Goal: Information Seeking & Learning: Learn about a topic

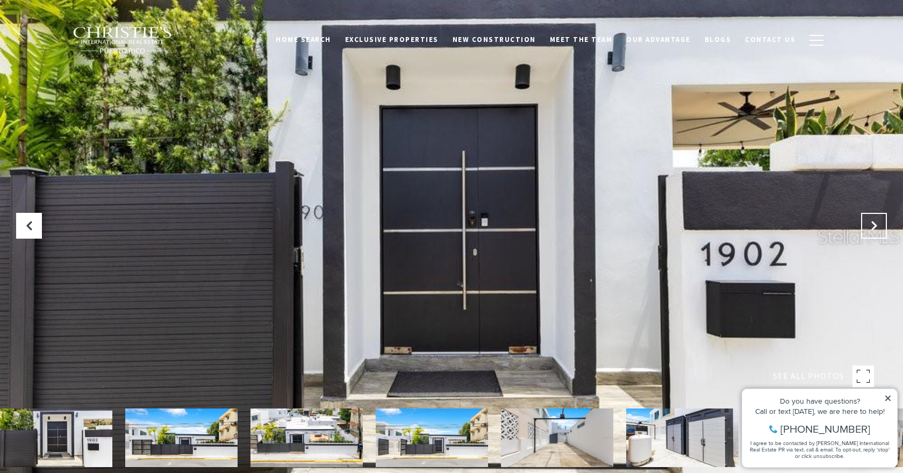
click at [873, 232] on button "Next Slide" at bounding box center [875, 226] width 26 height 26
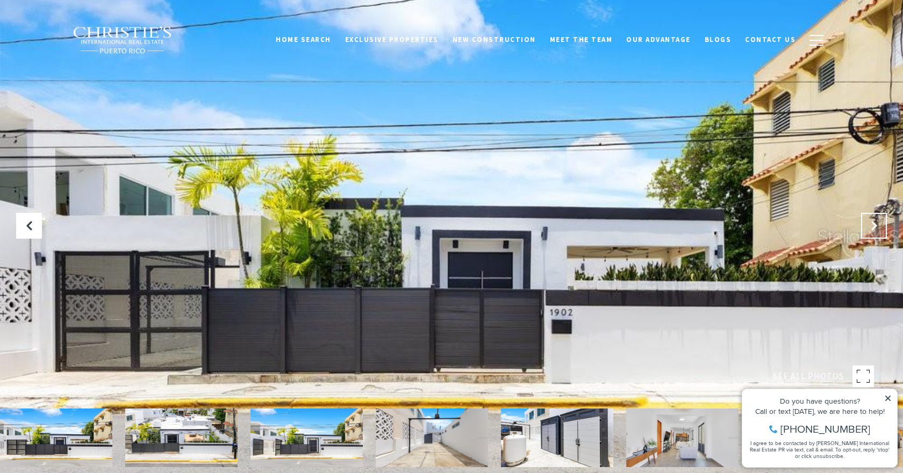
click at [873, 232] on button "Next Slide" at bounding box center [875, 226] width 26 height 26
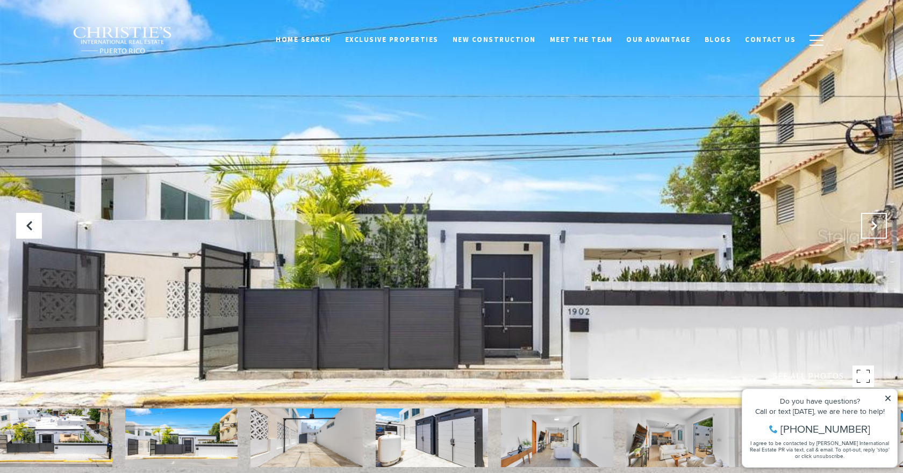
click at [873, 232] on button "Next Slide" at bounding box center [875, 226] width 26 height 26
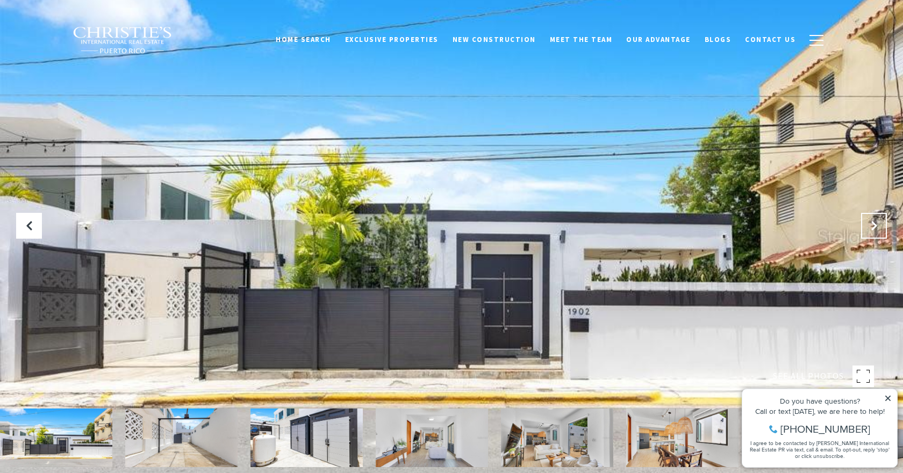
click at [875, 236] on button "Next Slide" at bounding box center [875, 226] width 26 height 26
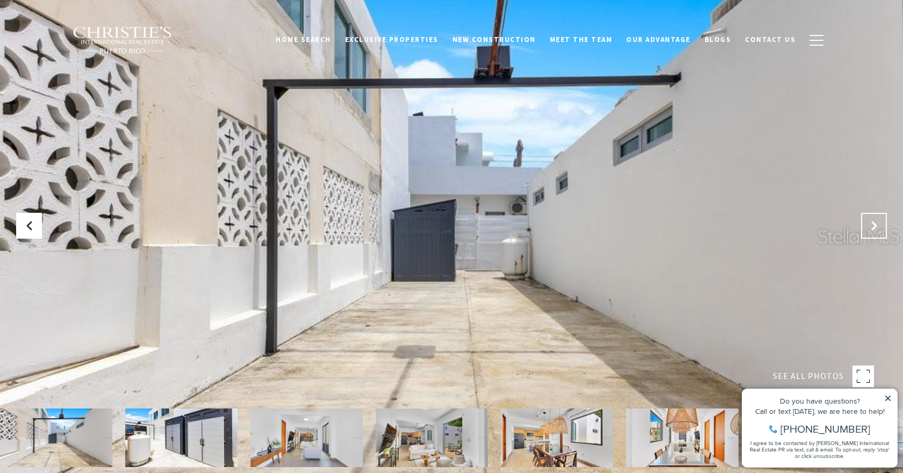
click at [875, 236] on button "Next Slide" at bounding box center [875, 226] width 26 height 26
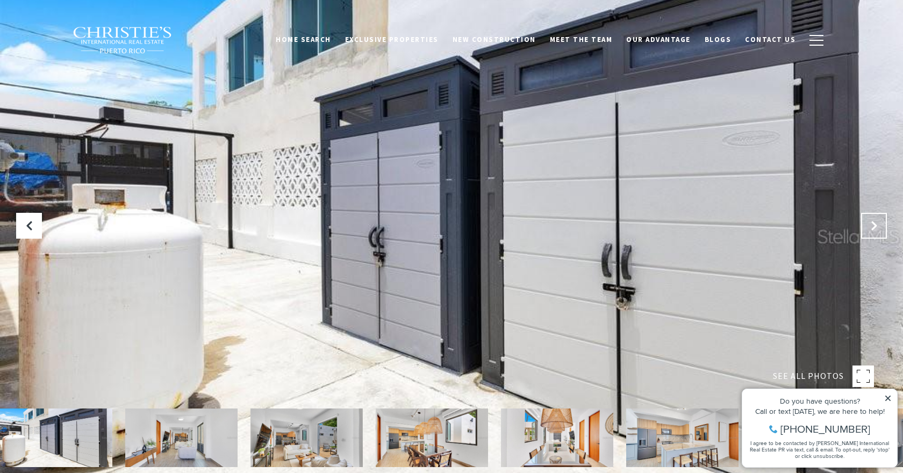
click at [875, 236] on button "Next Slide" at bounding box center [875, 226] width 26 height 26
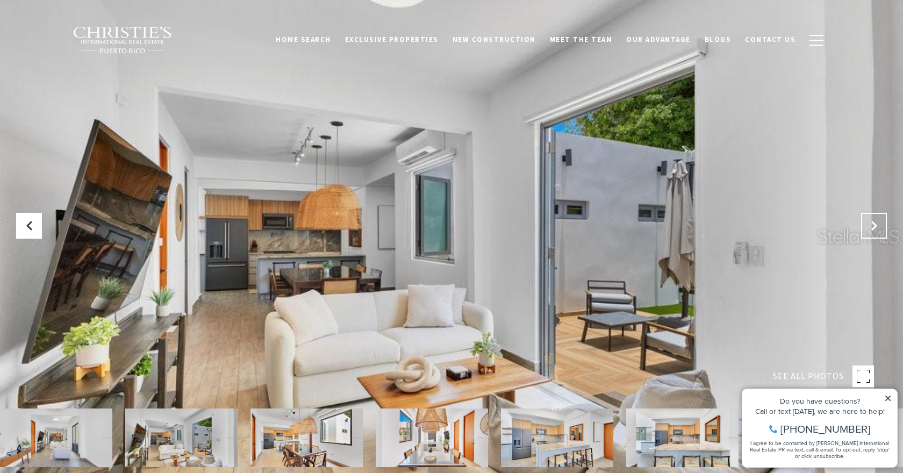
click at [875, 236] on button "Next Slide" at bounding box center [875, 226] width 26 height 26
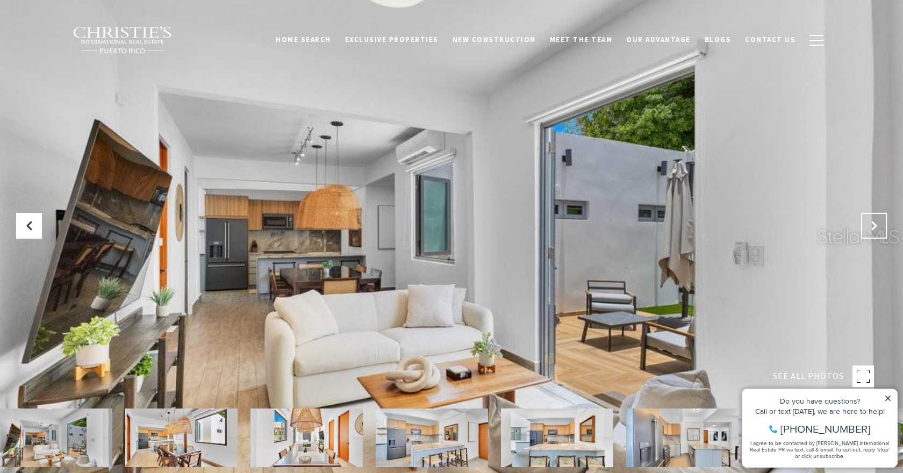
click at [873, 234] on button "Next Slide" at bounding box center [875, 226] width 26 height 26
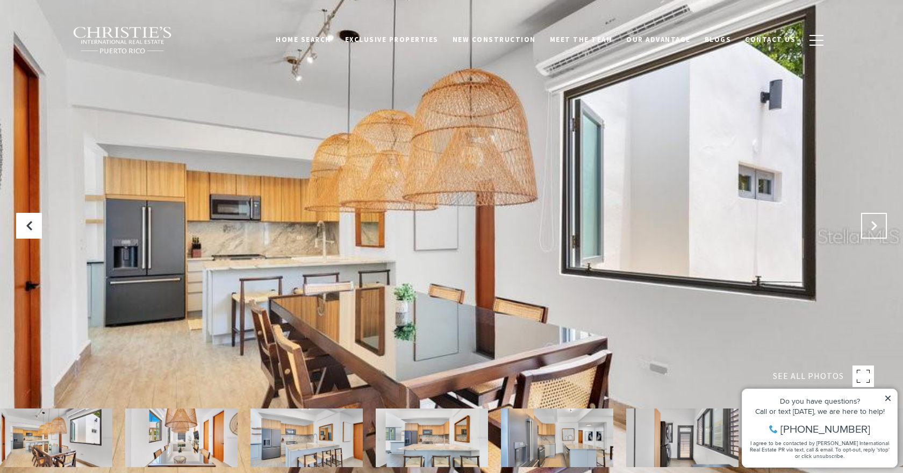
click at [873, 234] on button "Next Slide" at bounding box center [875, 226] width 26 height 26
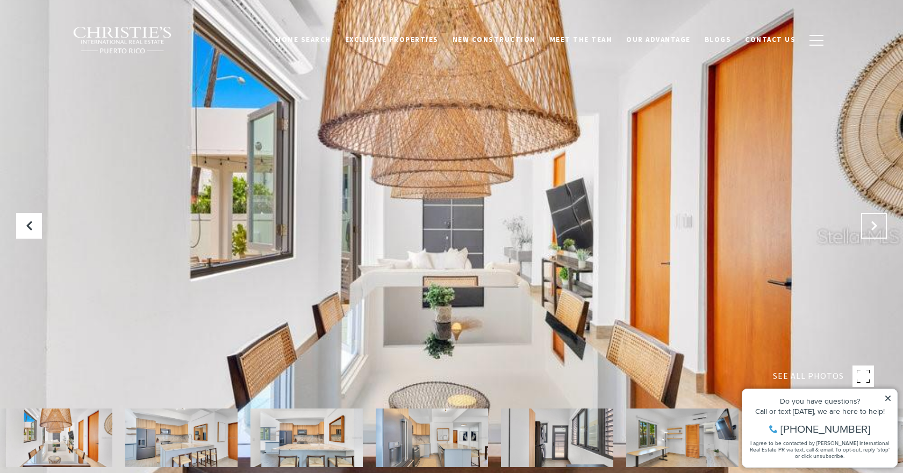
click at [873, 234] on button "Next Slide" at bounding box center [875, 226] width 26 height 26
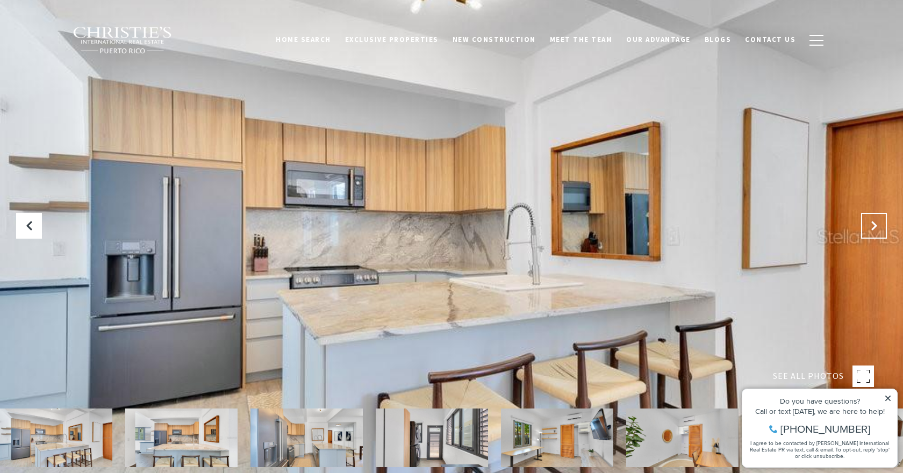
click at [873, 234] on button "Next Slide" at bounding box center [875, 226] width 26 height 26
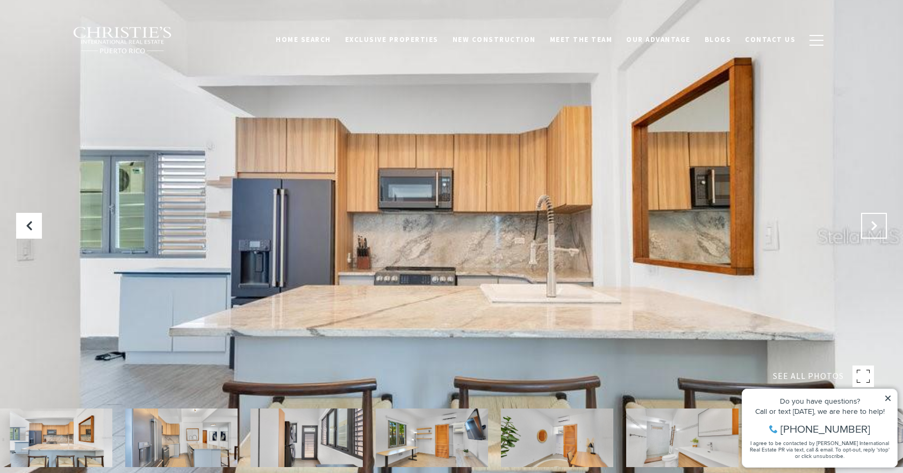
click at [873, 234] on button "Next Slide" at bounding box center [875, 226] width 26 height 26
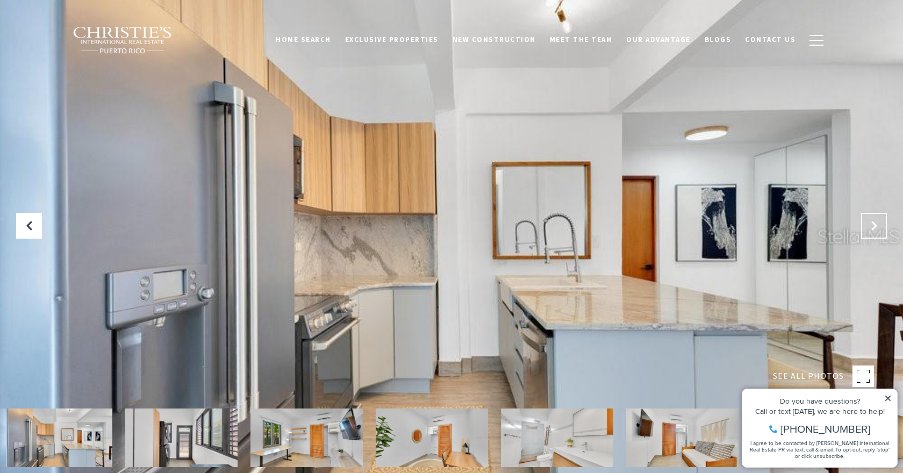
click at [873, 234] on button "Next Slide" at bounding box center [875, 226] width 26 height 26
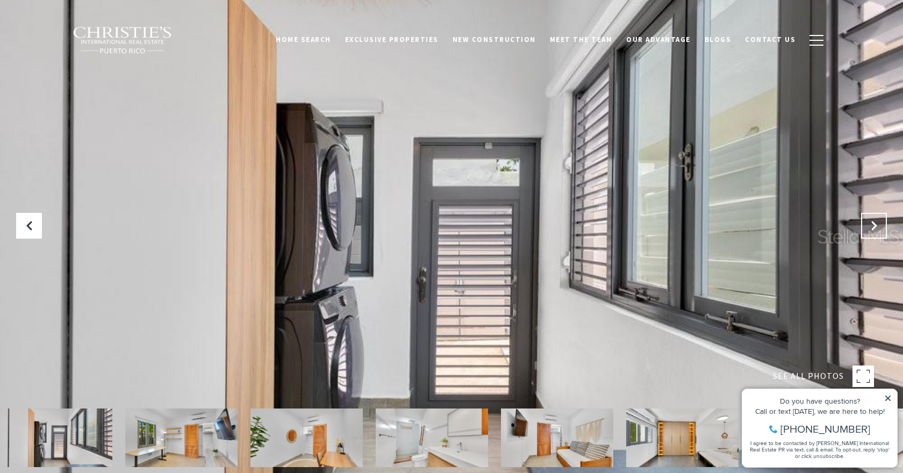
click at [873, 234] on button "Next Slide" at bounding box center [875, 226] width 26 height 26
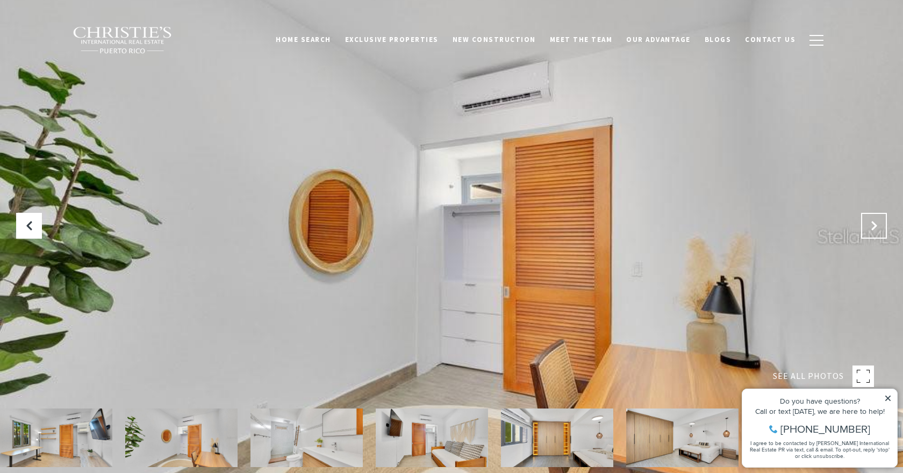
click at [873, 234] on button "Next Slide" at bounding box center [875, 226] width 26 height 26
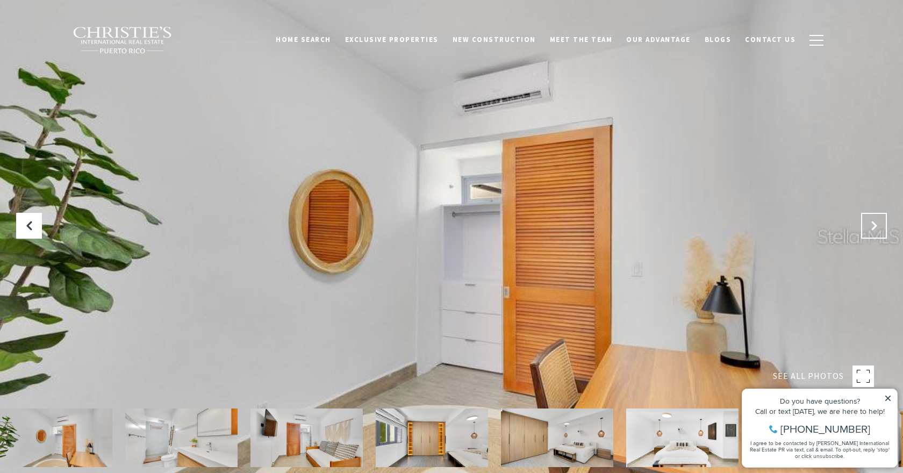
click at [873, 234] on button "Next Slide" at bounding box center [875, 226] width 26 height 26
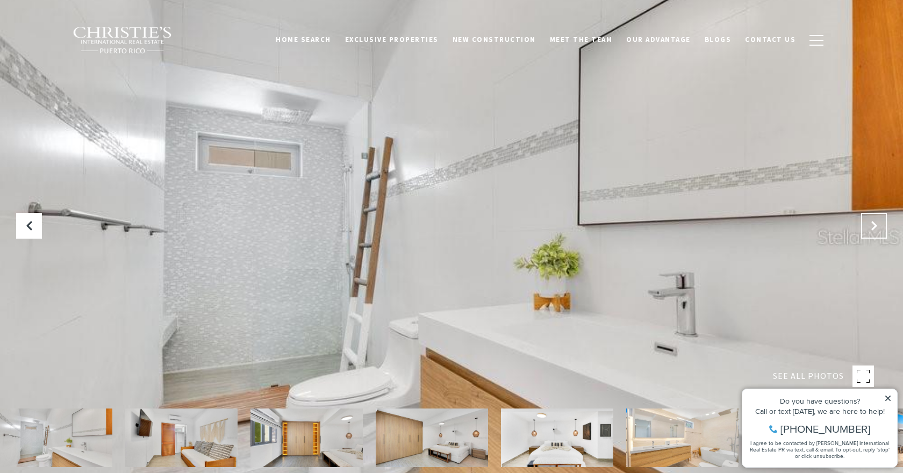
click at [873, 234] on button "Next Slide" at bounding box center [875, 226] width 26 height 26
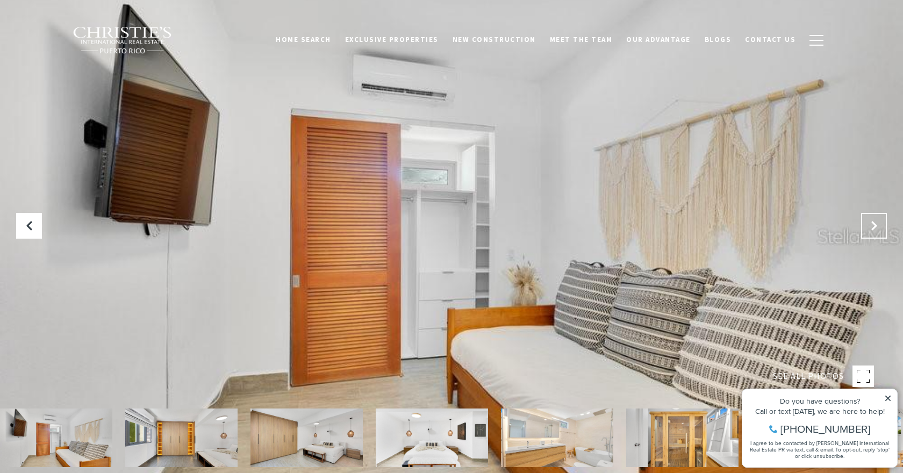
click at [873, 234] on button "Next Slide" at bounding box center [875, 226] width 26 height 26
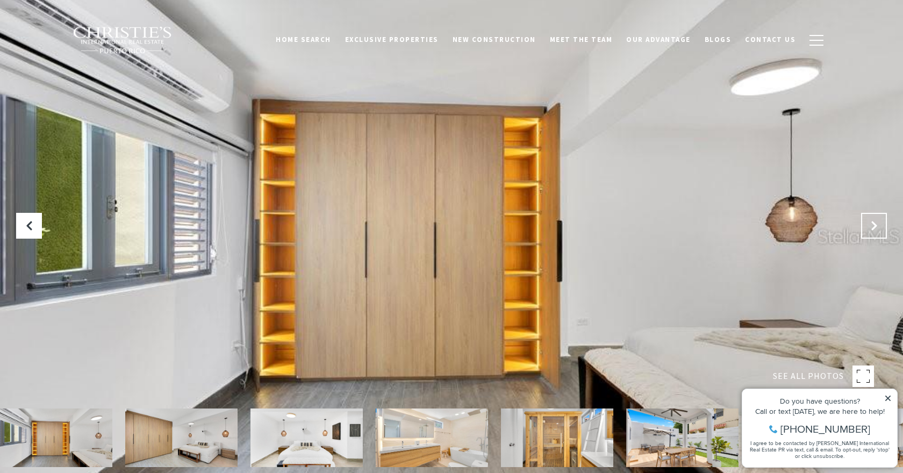
click at [873, 234] on button "Next Slide" at bounding box center [875, 226] width 26 height 26
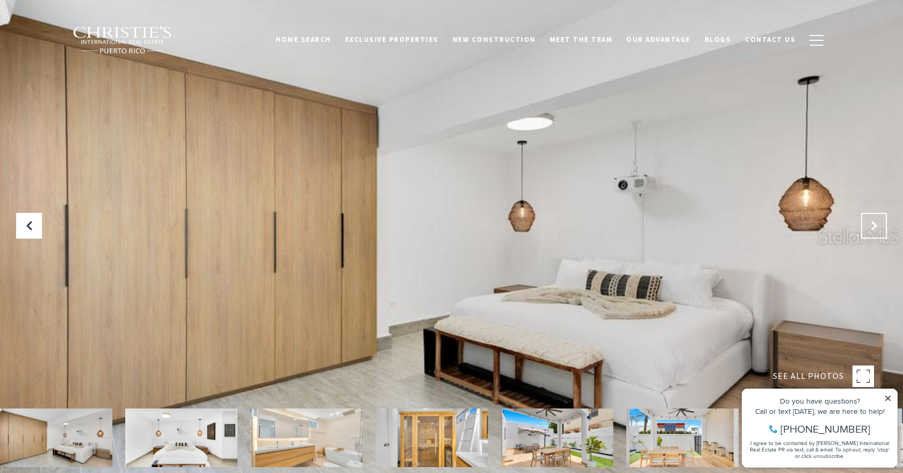
click at [873, 234] on button "Next Slide" at bounding box center [875, 226] width 26 height 26
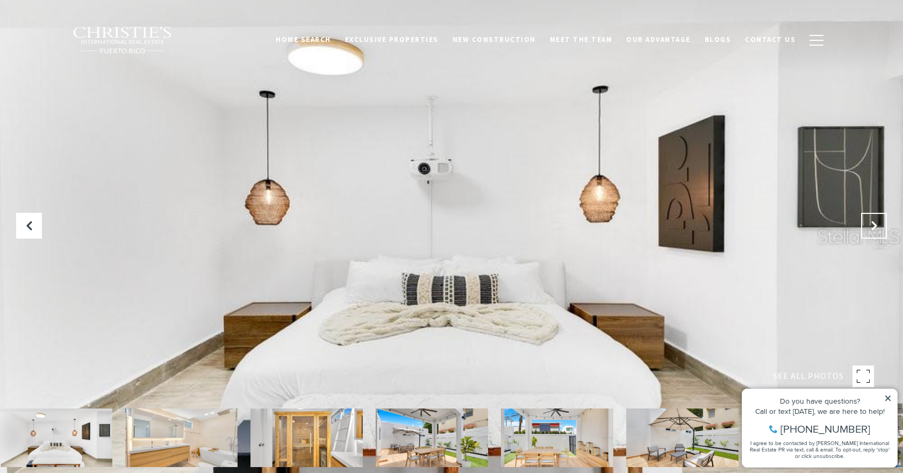
click at [873, 234] on button "Next Slide" at bounding box center [875, 226] width 26 height 26
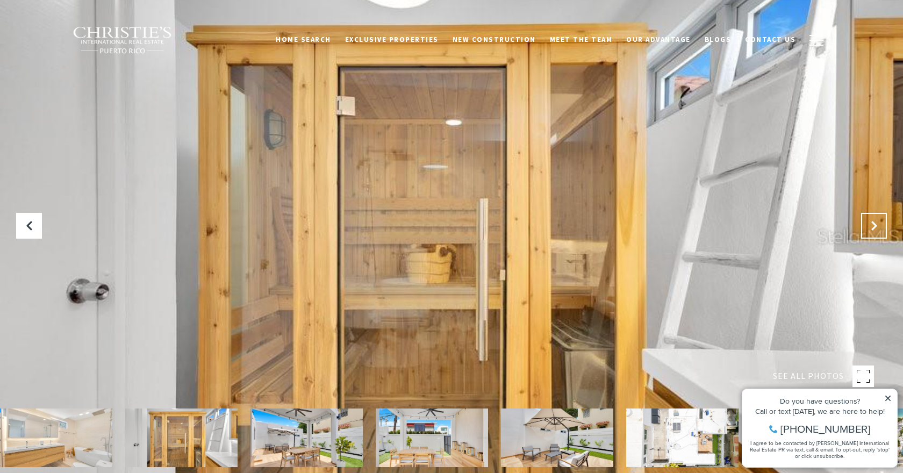
click at [873, 234] on button "Next Slide" at bounding box center [875, 226] width 26 height 26
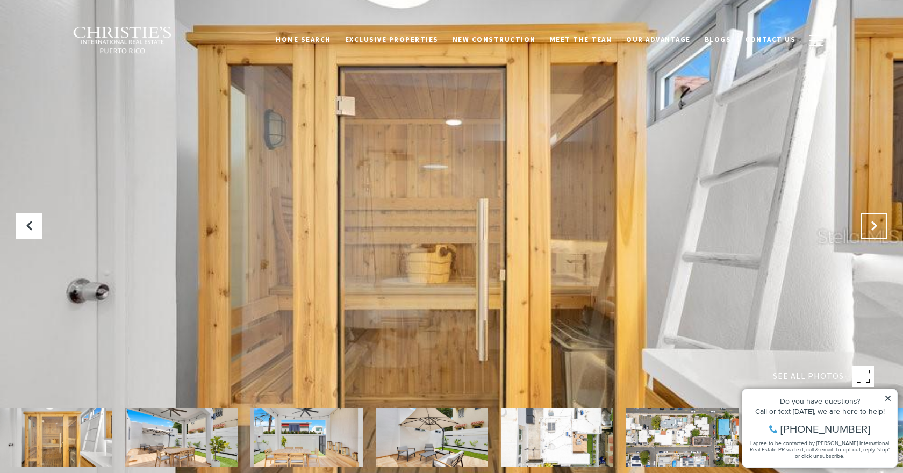
click at [873, 234] on button "Next Slide" at bounding box center [875, 226] width 26 height 26
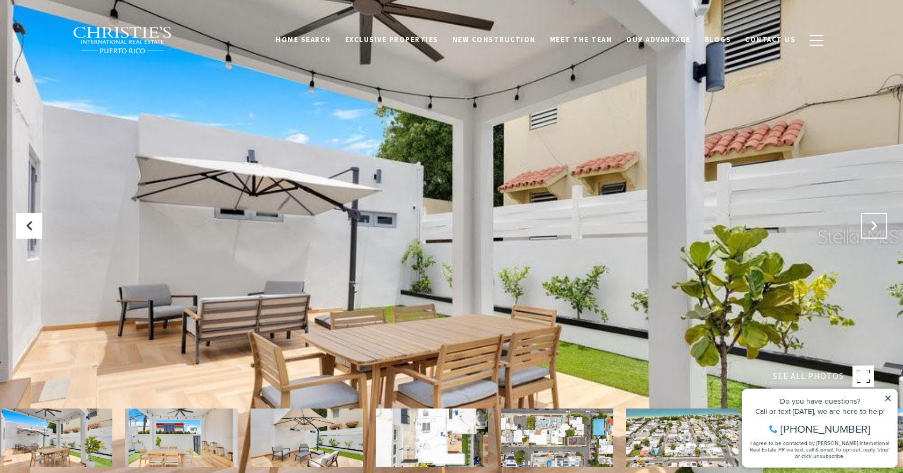
click at [873, 234] on button "Next Slide" at bounding box center [875, 226] width 26 height 26
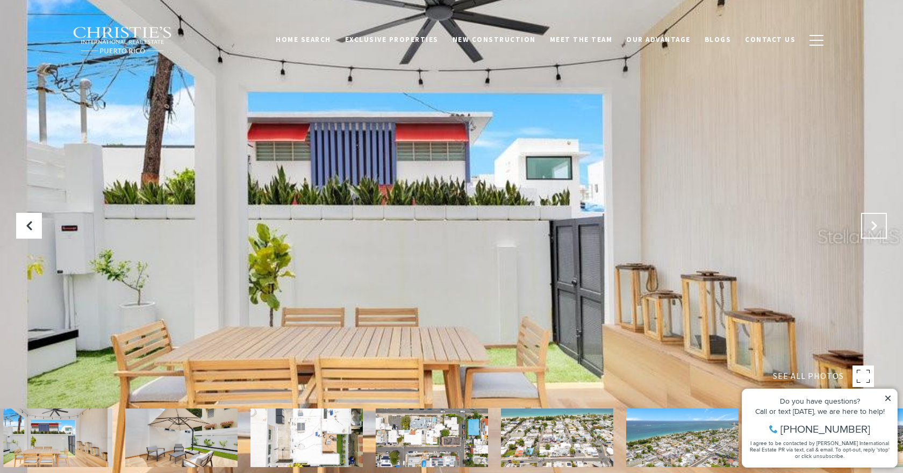
click at [873, 234] on button "Next Slide" at bounding box center [875, 226] width 26 height 26
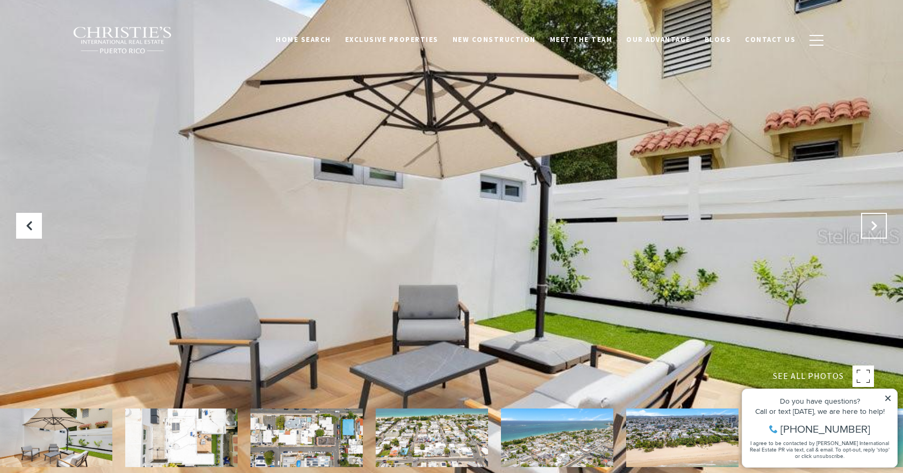
click at [873, 234] on button "Next Slide" at bounding box center [875, 226] width 26 height 26
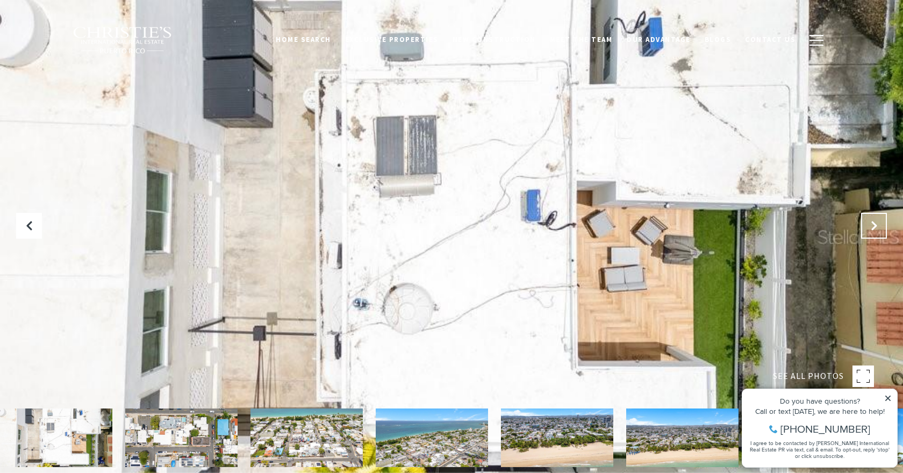
click at [873, 234] on button "Next Slide" at bounding box center [875, 226] width 26 height 26
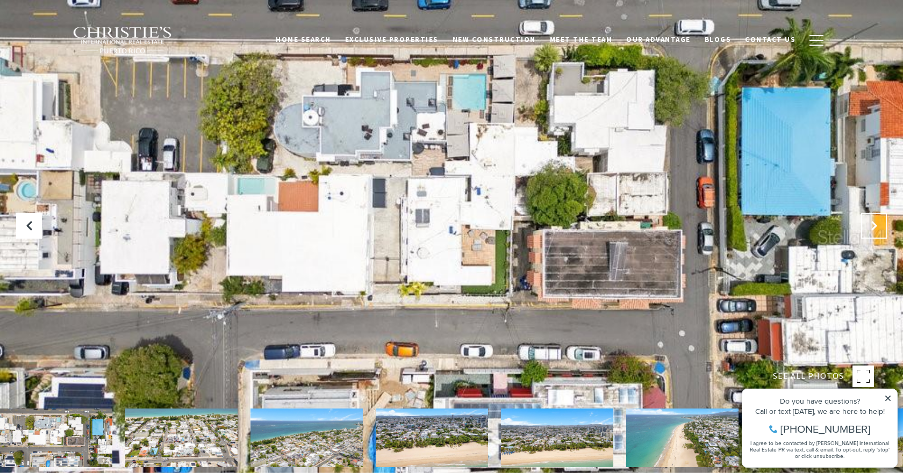
click at [873, 234] on button "Next Slide" at bounding box center [875, 226] width 26 height 26
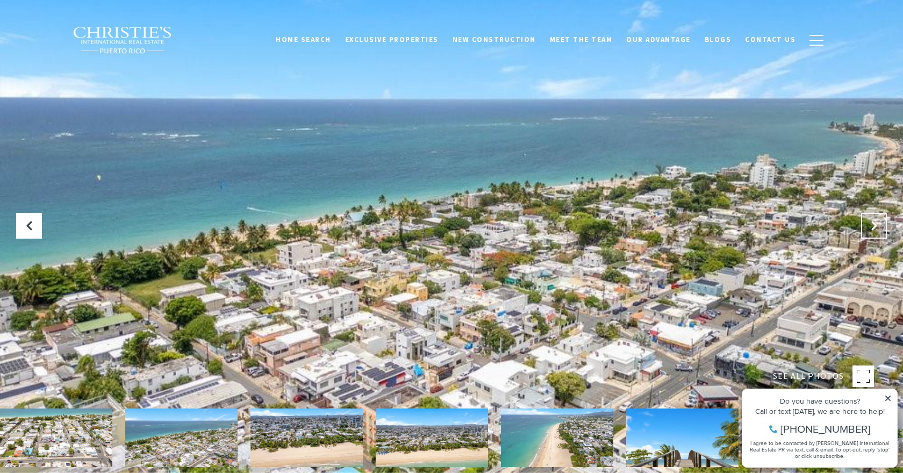
click at [873, 234] on button "Next Slide" at bounding box center [875, 226] width 26 height 26
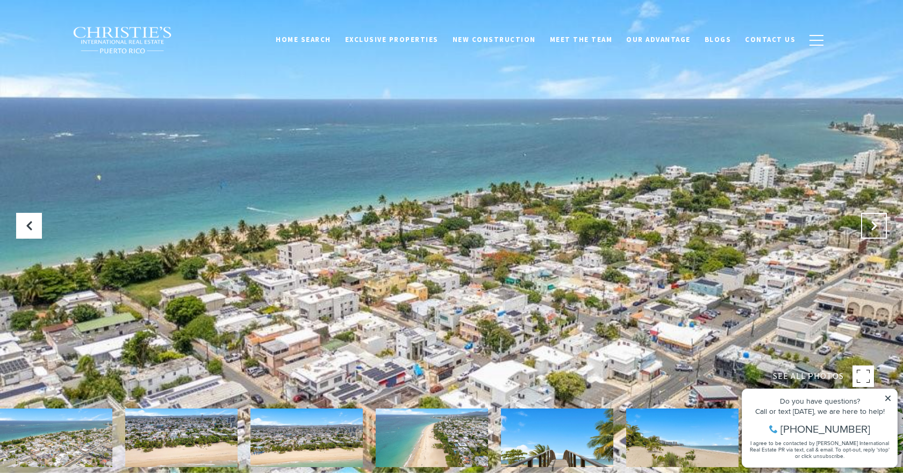
click at [873, 234] on button "Next Slide" at bounding box center [875, 226] width 26 height 26
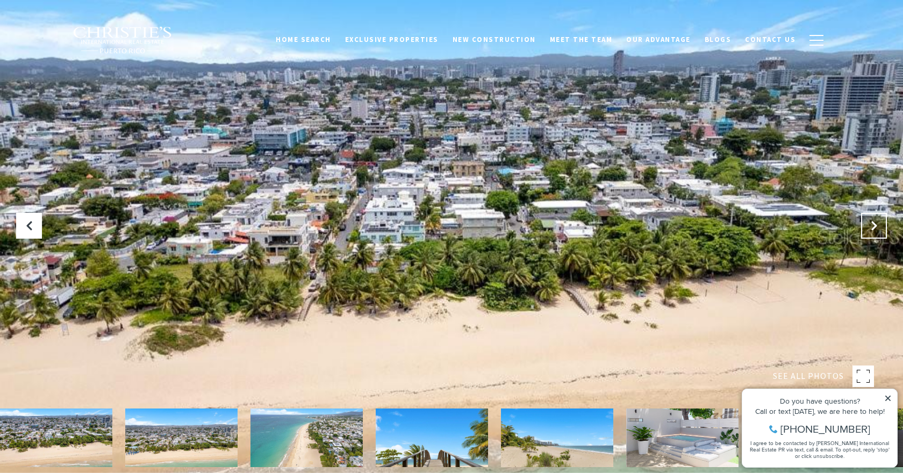
click at [873, 234] on button "Next Slide" at bounding box center [875, 226] width 26 height 26
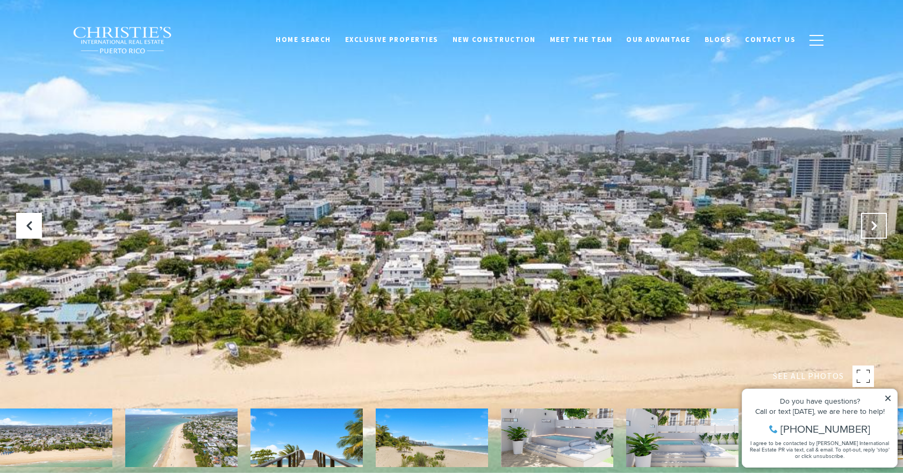
click at [873, 234] on button "Next Slide" at bounding box center [875, 226] width 26 height 26
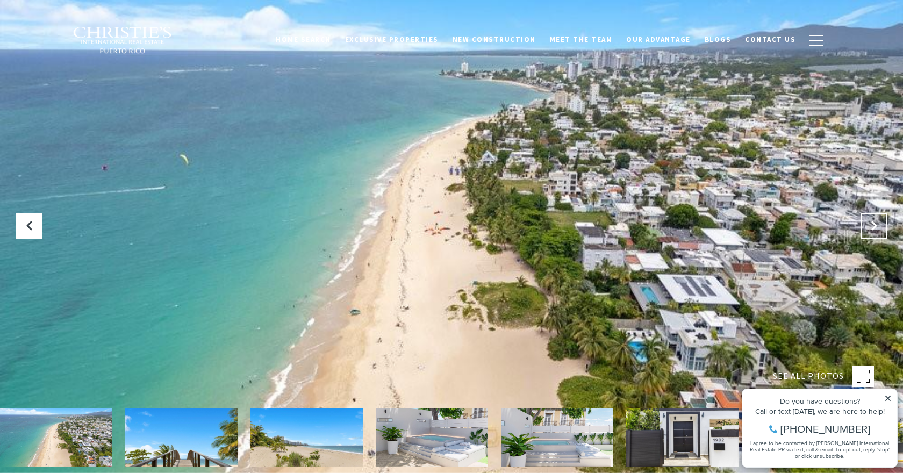
click at [873, 234] on button "Next Slide" at bounding box center [875, 226] width 26 height 26
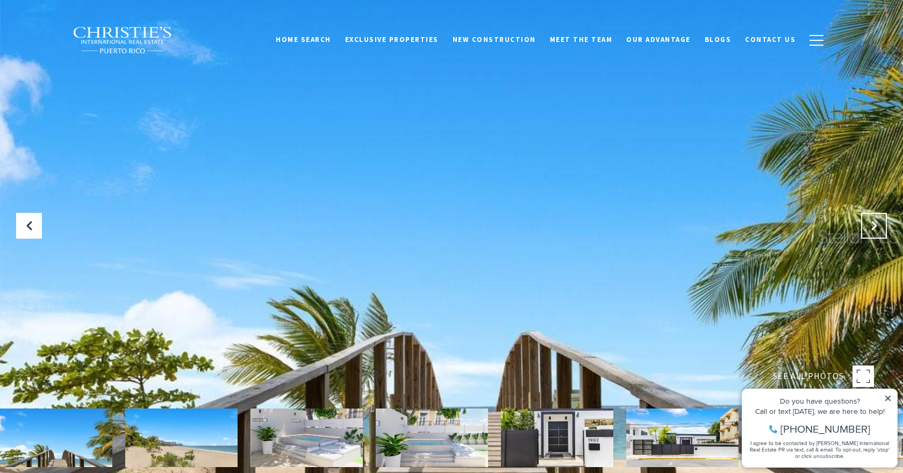
click at [873, 234] on button "Next Slide" at bounding box center [875, 226] width 26 height 26
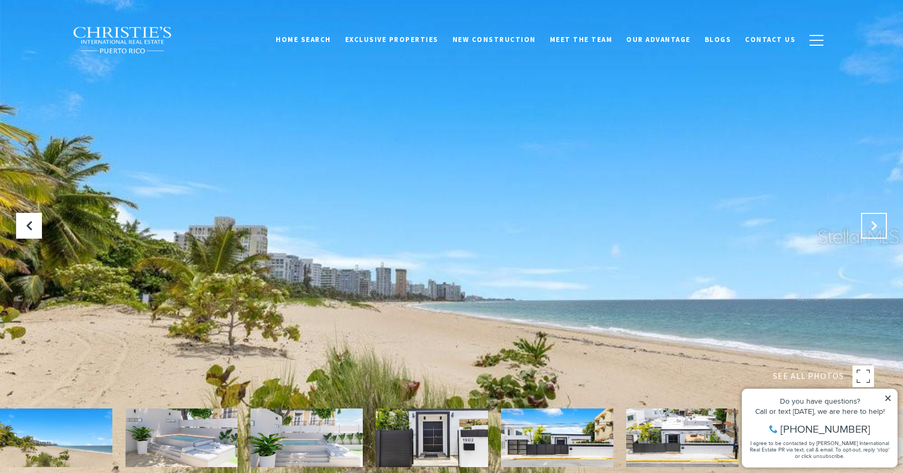
click at [873, 234] on button "Next Slide" at bounding box center [875, 226] width 26 height 26
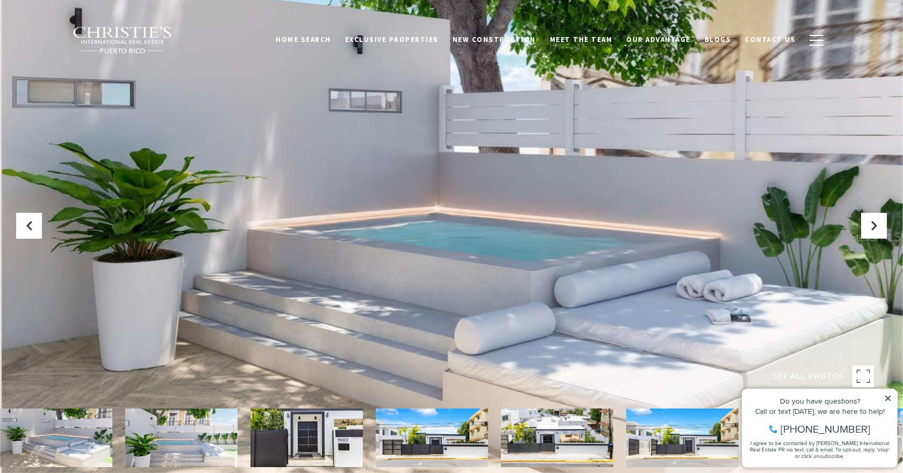
drag, startPoint x: 873, startPoint y: 234, endPoint x: 882, endPoint y: 252, distance: 20.2
click at [882, 252] on div "SEE ALL PHOTOS" at bounding box center [451, 305] width 903 height 611
click at [873, 227] on icon "Next Slide" at bounding box center [874, 225] width 11 height 11
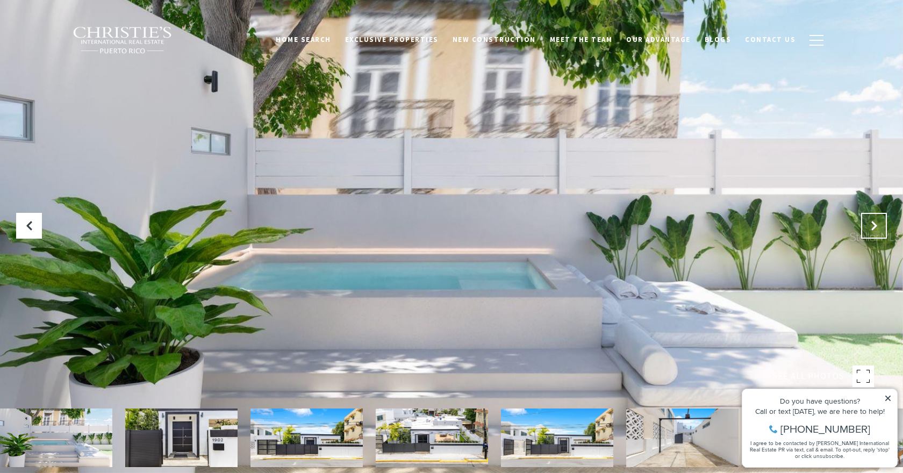
click at [873, 227] on icon "Next Slide" at bounding box center [874, 225] width 11 height 11
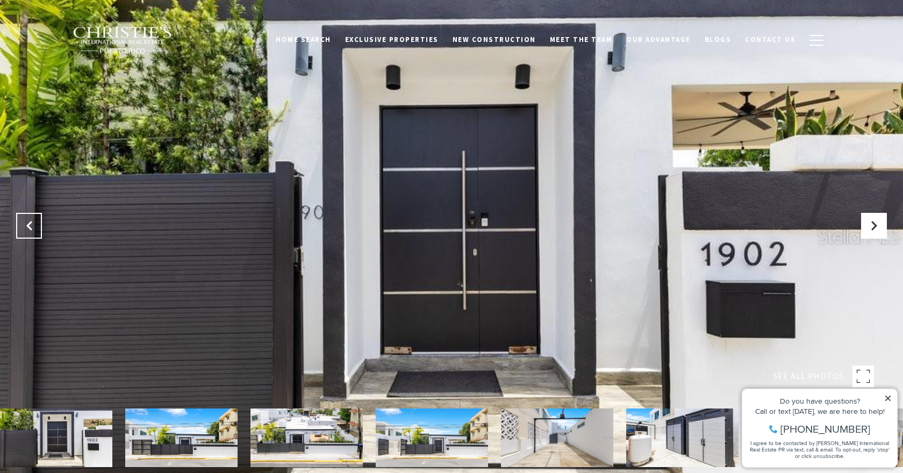
click at [31, 224] on icon "Previous Slide" at bounding box center [29, 225] width 11 height 11
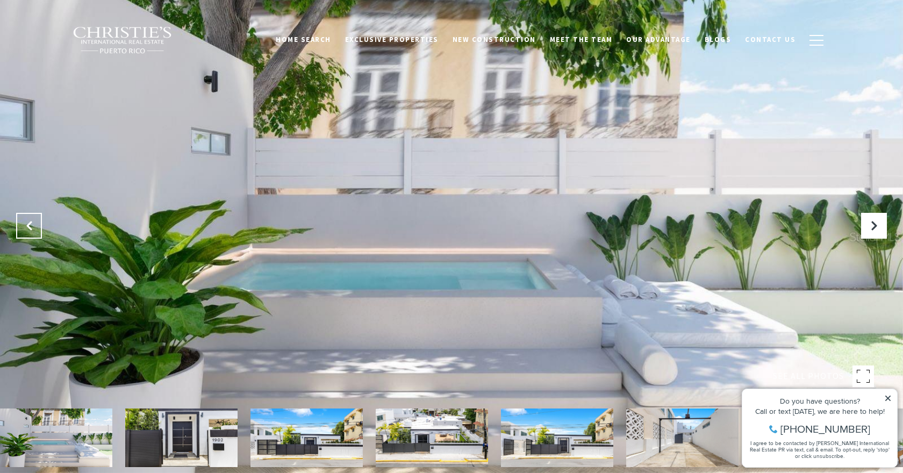
click at [34, 226] on icon "Previous Slide" at bounding box center [29, 225] width 11 height 11
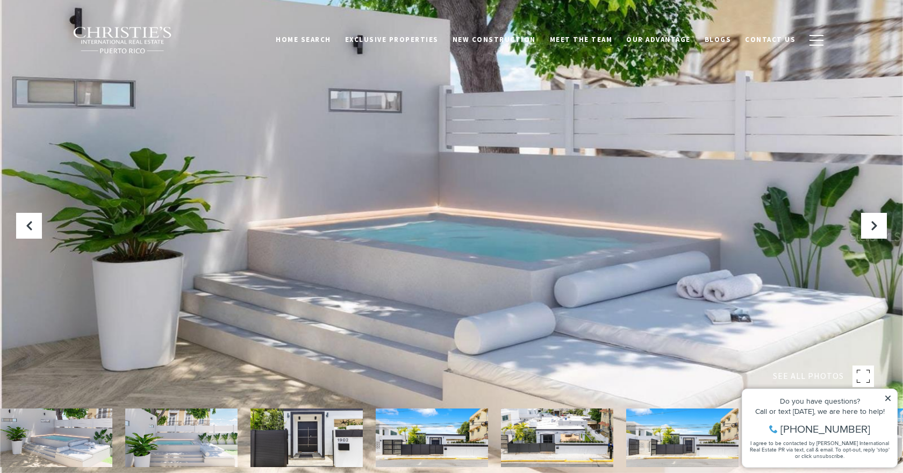
click at [373, 213] on div at bounding box center [451, 236] width 903 height 473
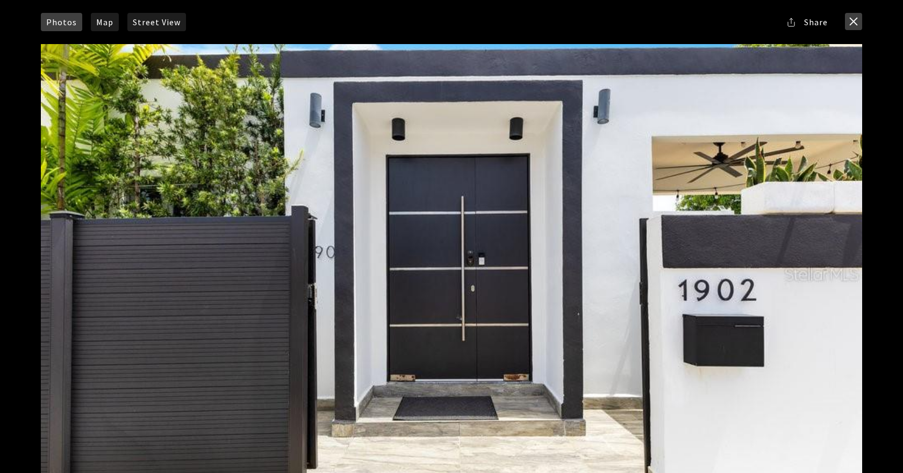
click at [852, 19] on button "close modal" at bounding box center [853, 21] width 17 height 17
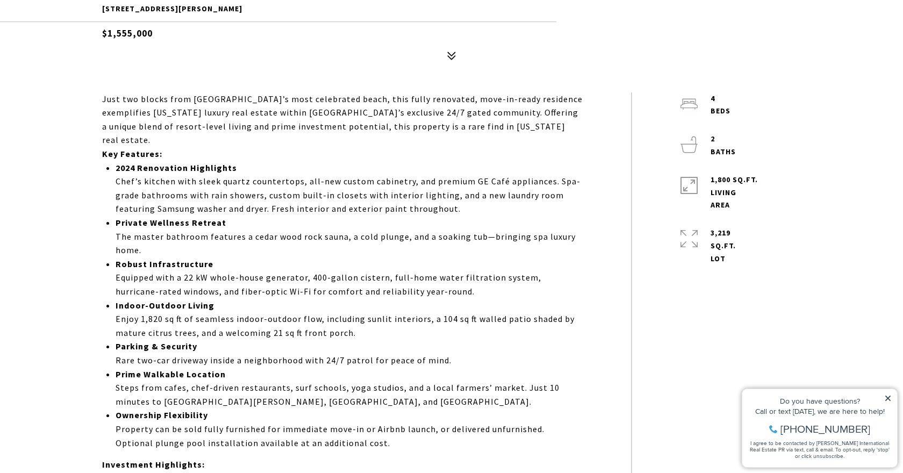
scroll to position [532, 0]
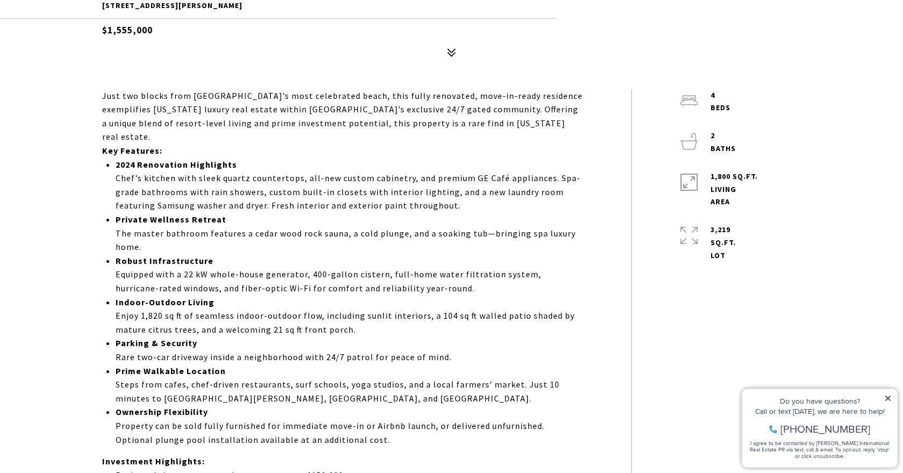
click at [151, 274] on p "Robust Infrastructure Equipped with a 22 kW whole-house generator, 400-gallon c…" at bounding box center [349, 274] width 467 height 41
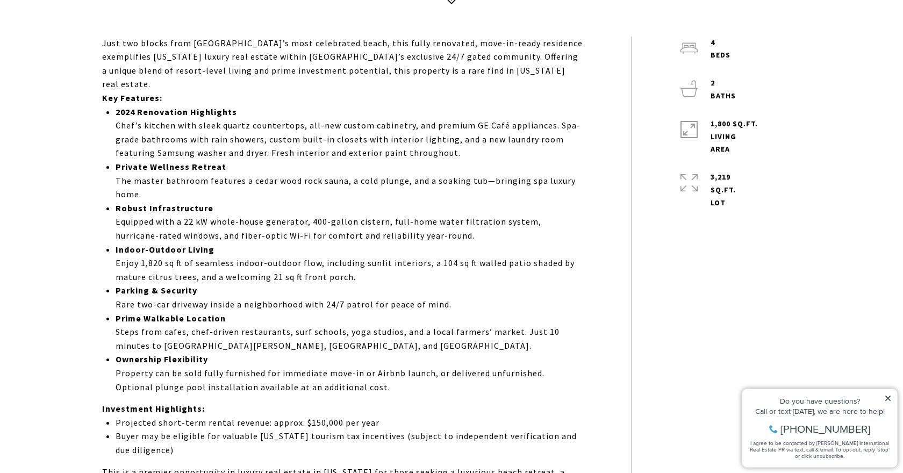
click at [126, 333] on p "Prime Walkable Location Steps from cafes, chef-driven restaurants, surf schools…" at bounding box center [349, 332] width 467 height 41
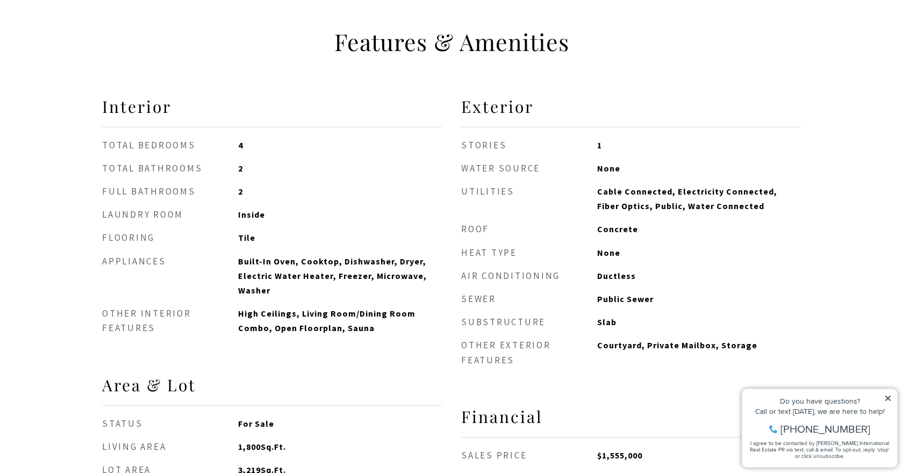
scroll to position [1253, 0]
drag, startPoint x: 104, startPoint y: 106, endPoint x: 217, endPoint y: 137, distance: 117.2
click at [217, 137] on div "Interior total bedrooms 4 Total bathrooms 2 full bathrooms 2 Laundry room Insid…" at bounding box center [272, 215] width 340 height 240
click at [217, 160] on strong "Total bathrooms" at bounding box center [170, 167] width 136 height 15
drag, startPoint x: 220, startPoint y: 160, endPoint x: 225, endPoint y: 196, distance: 36.4
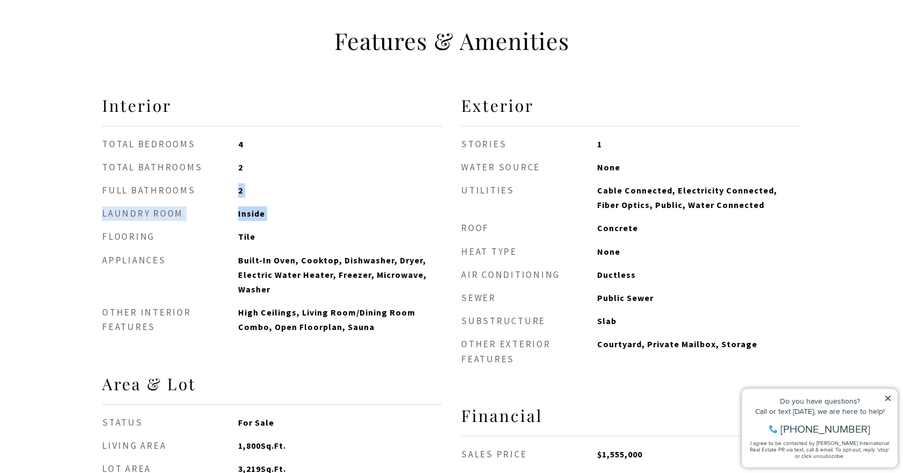
click at [225, 196] on ul "total bedrooms 4 Total bathrooms 2 full bathrooms 2 Laundry room Inside Floorin…" at bounding box center [272, 236] width 340 height 198
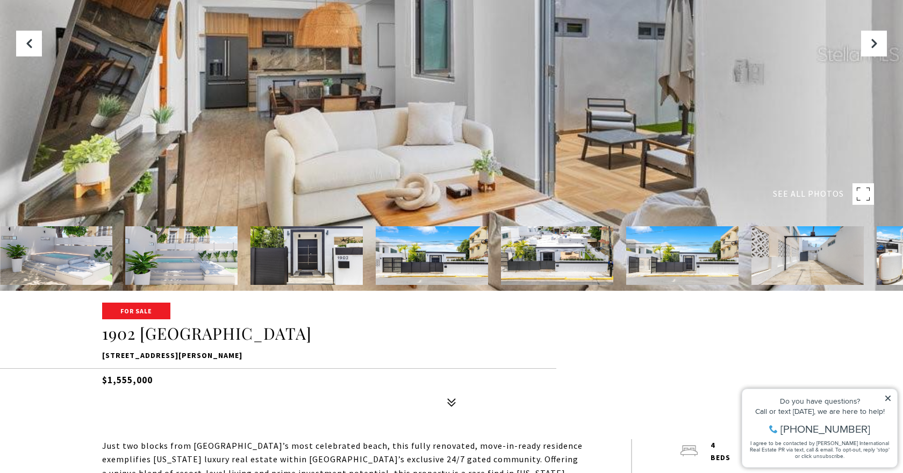
scroll to position [376, 0]
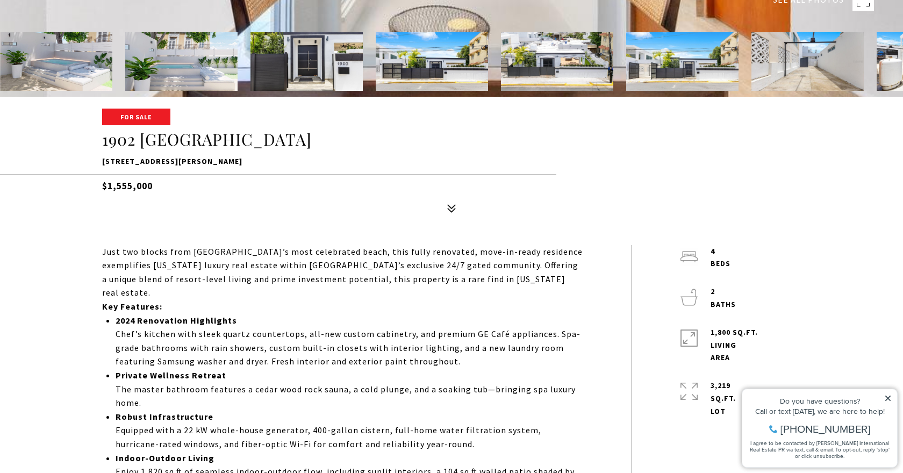
click at [109, 144] on h1 "1902 [GEOGRAPHIC_DATA]" at bounding box center [451, 140] width 699 height 20
drag, startPoint x: 109, startPoint y: 144, endPoint x: 216, endPoint y: 144, distance: 107.0
click at [216, 144] on h1 "1902 [GEOGRAPHIC_DATA]" at bounding box center [451, 140] width 699 height 20
copy h1 "1902 [GEOGRAPHIC_DATA]"
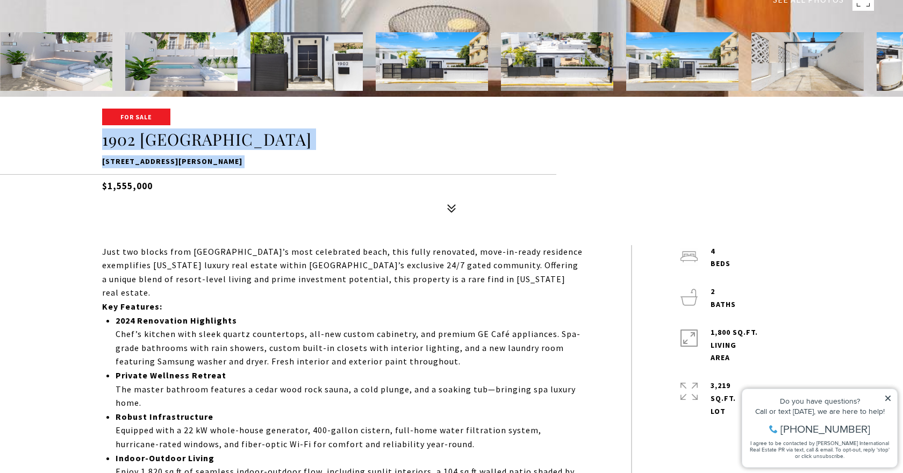
click at [268, 160] on p "[STREET_ADDRESS][PERSON_NAME]" at bounding box center [451, 161] width 699 height 13
copy div "1902 [GEOGRAPHIC_DATA] [STREET_ADDRESS][PERSON_NAME]"
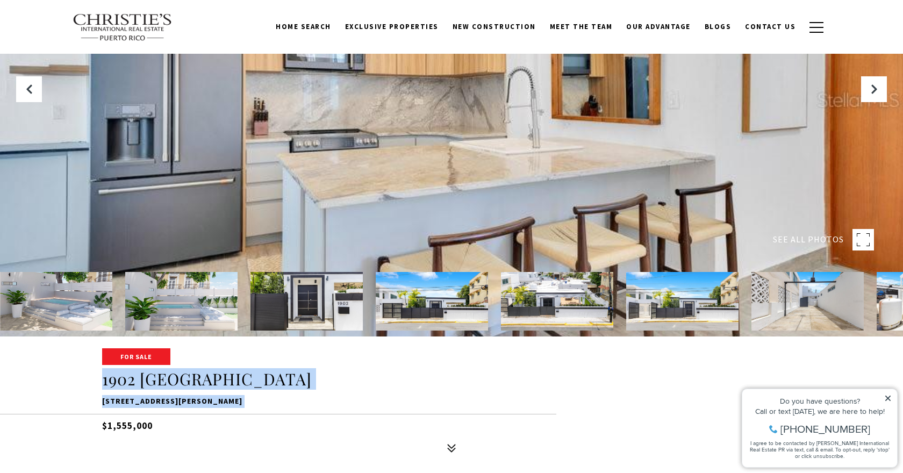
scroll to position [0, 0]
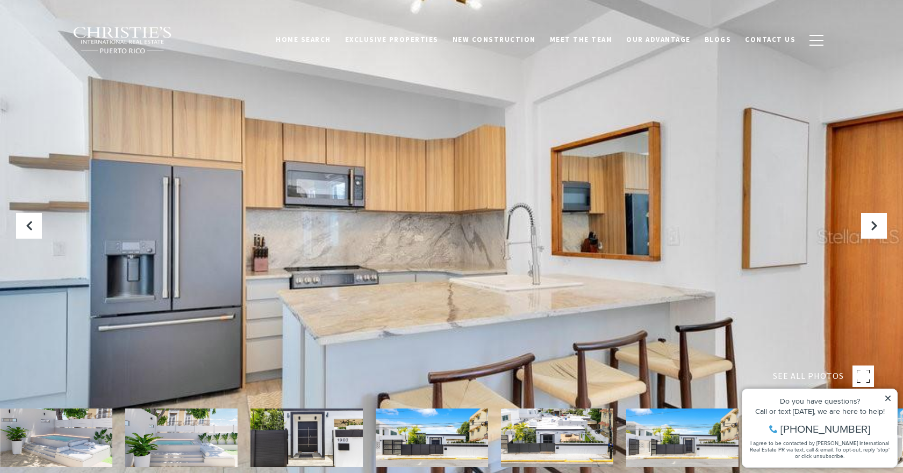
click at [300, 432] on img at bounding box center [307, 438] width 112 height 59
click at [457, 436] on img at bounding box center [432, 438] width 112 height 59
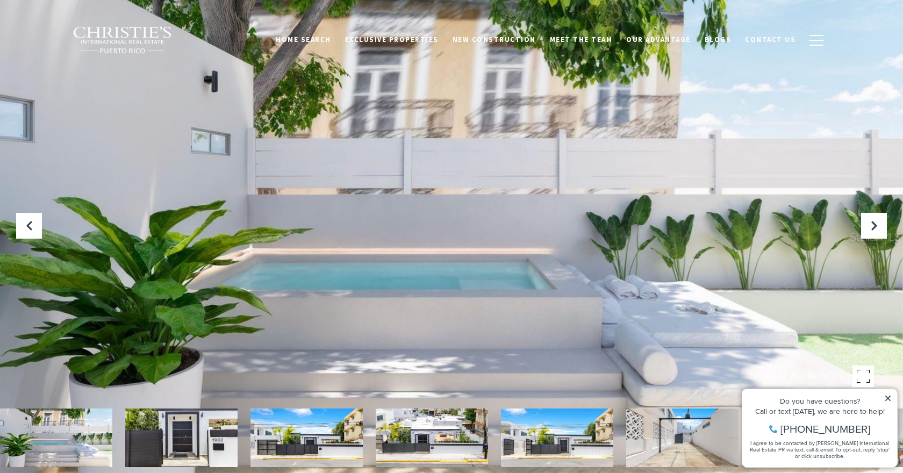
click at [582, 422] on img at bounding box center [557, 438] width 112 height 59
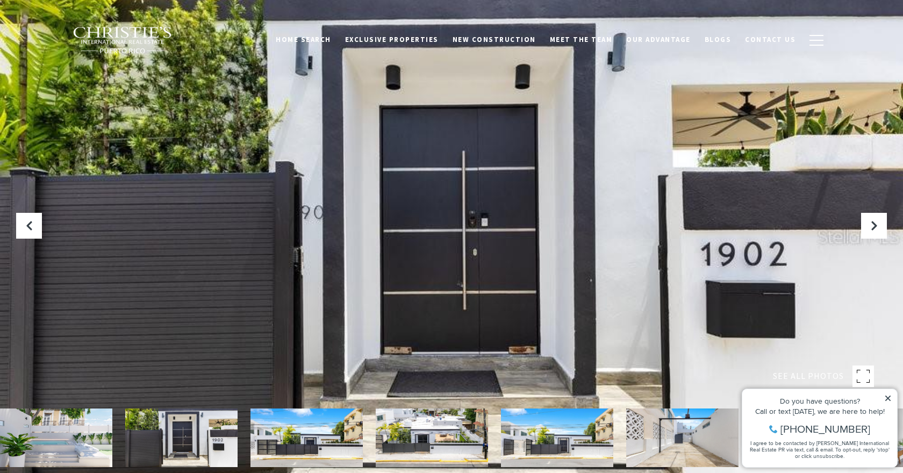
click at [669, 425] on img at bounding box center [683, 438] width 112 height 59
click at [548, 439] on img at bounding box center [557, 438] width 112 height 59
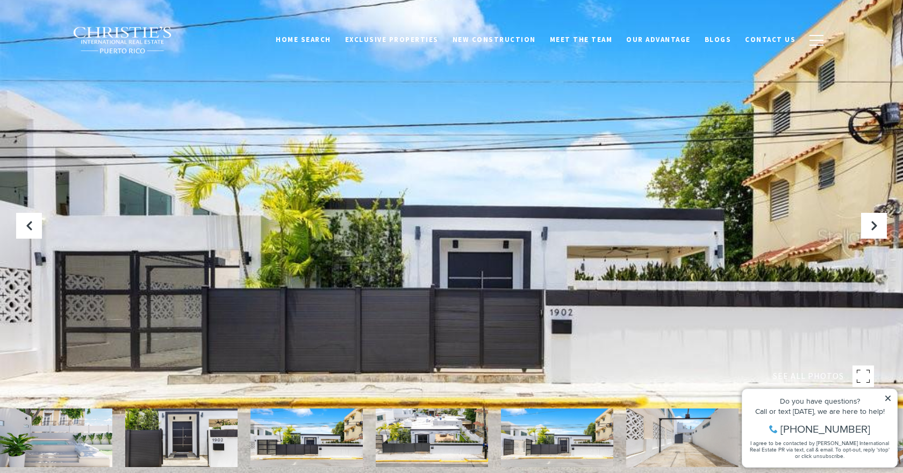
click at [525, 375] on div at bounding box center [451, 236] width 903 height 473
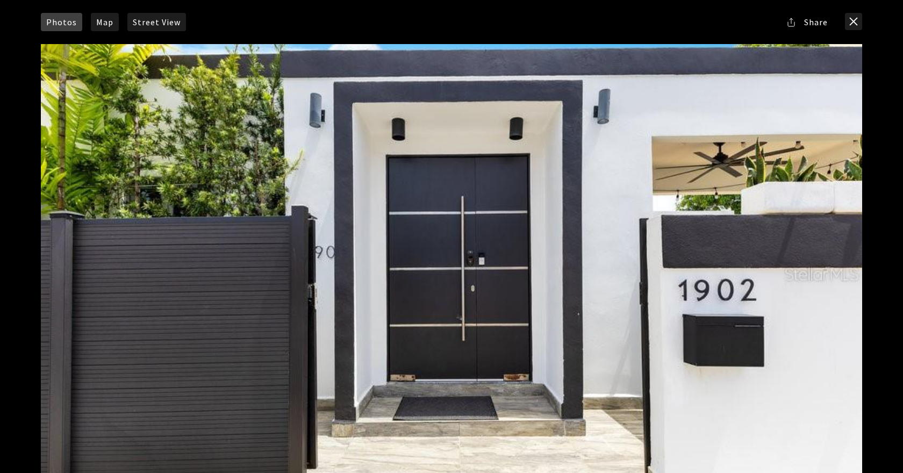
click at [204, 145] on div at bounding box center [452, 274] width 822 height 460
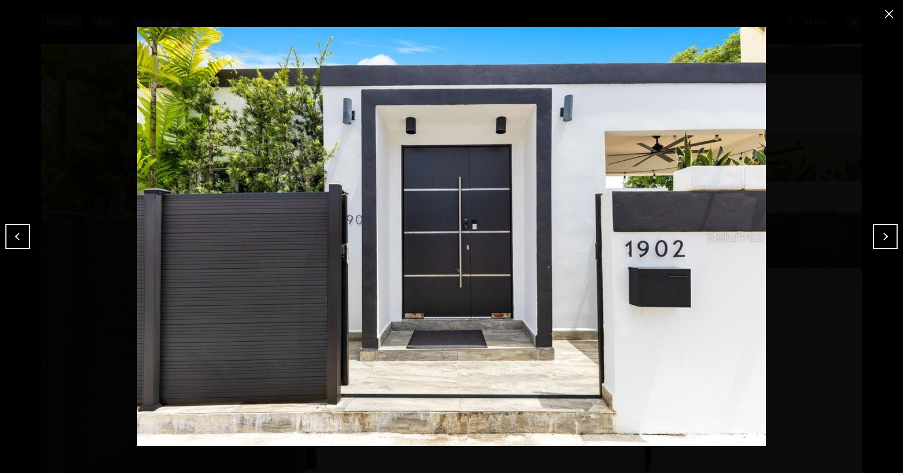
click at [316, 110] on img at bounding box center [452, 236] width 850 height 419
click at [63, 107] on img at bounding box center [452, 236] width 850 height 419
click at [881, 15] on button "close modal" at bounding box center [889, 13] width 17 height 17
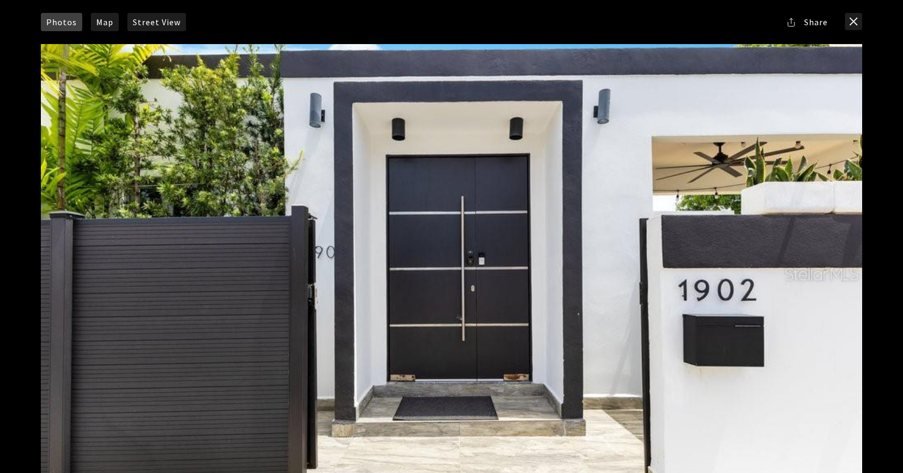
click at [675, 243] on div at bounding box center [452, 274] width 822 height 460
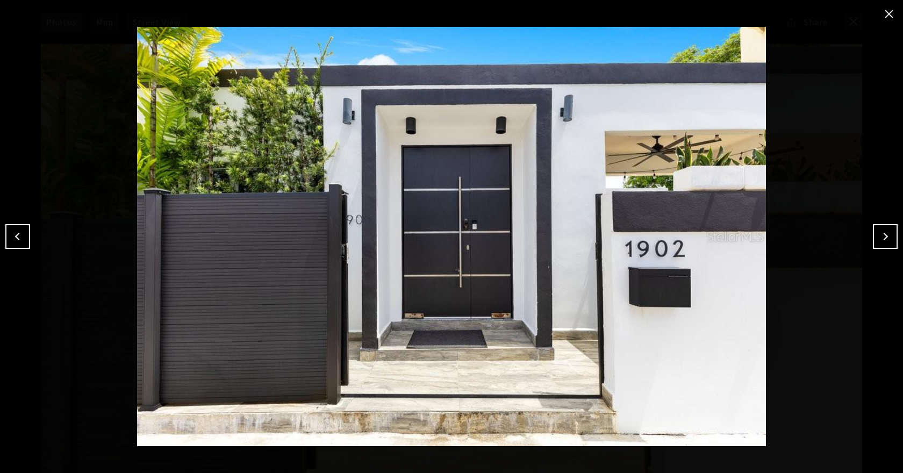
click at [889, 240] on button "Next" at bounding box center [885, 236] width 25 height 25
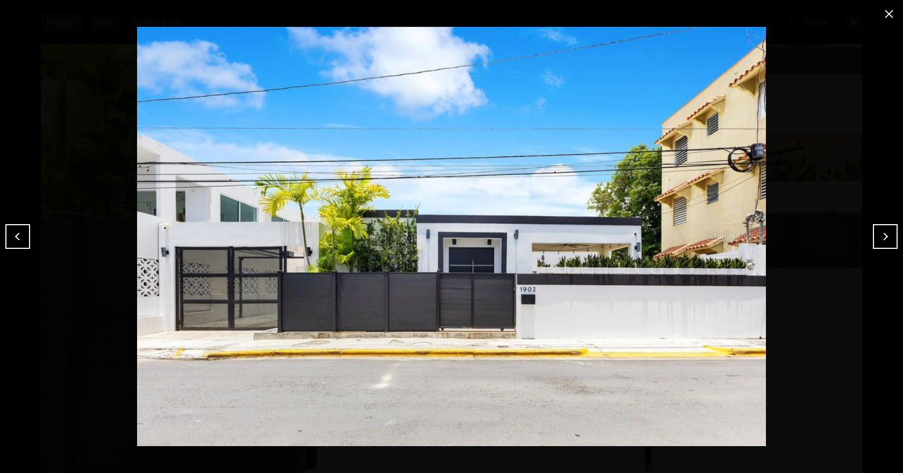
click at [889, 240] on button "Next" at bounding box center [885, 236] width 25 height 25
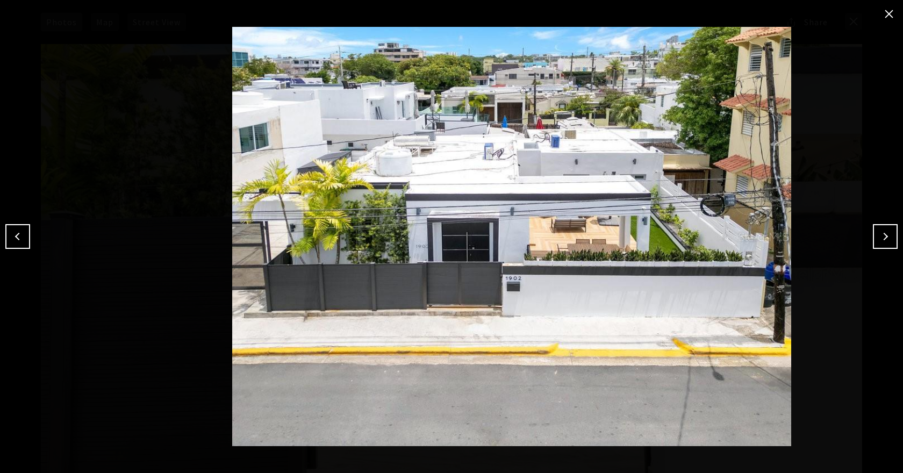
drag, startPoint x: 372, startPoint y: 288, endPoint x: 432, endPoint y: 293, distance: 61.0
click at [432, 293] on img at bounding box center [512, 236] width 850 height 419
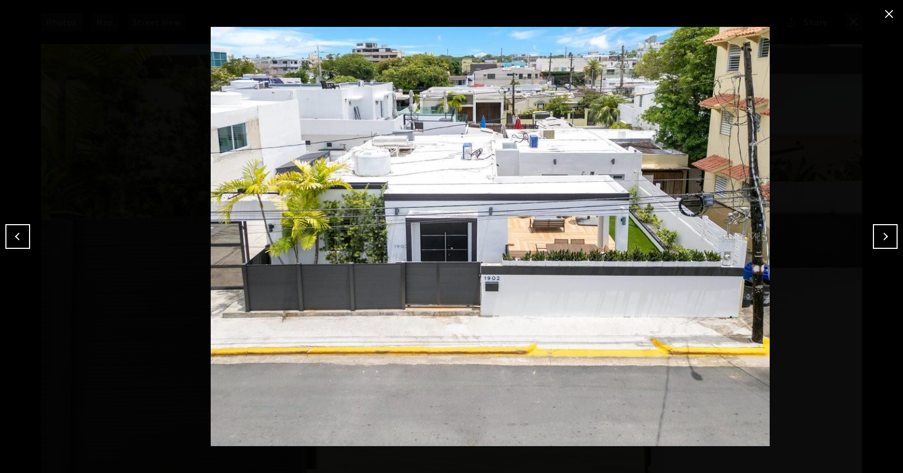
drag, startPoint x: 258, startPoint y: 282, endPoint x: 297, endPoint y: 286, distance: 39.5
click at [297, 286] on img at bounding box center [491, 236] width 850 height 419
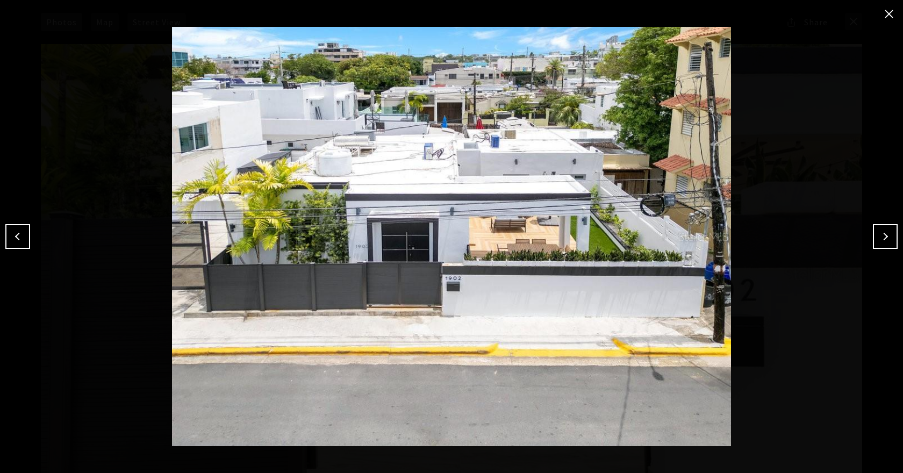
click at [885, 243] on button "Next" at bounding box center [885, 236] width 25 height 25
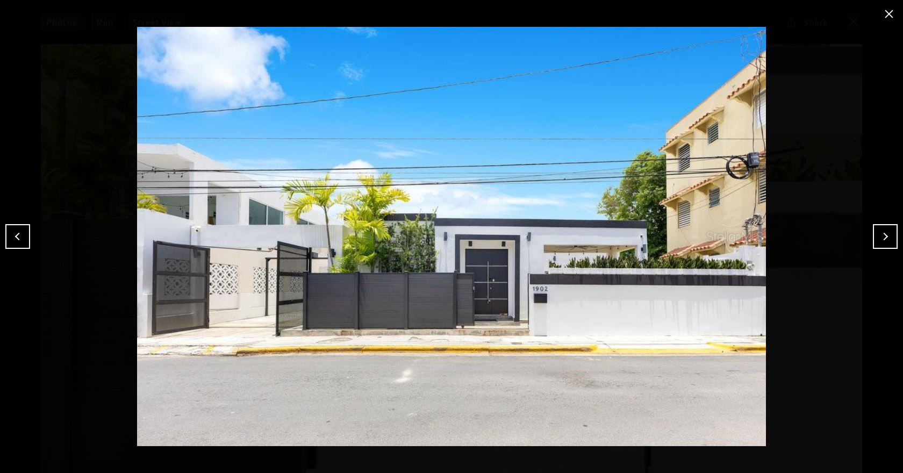
click at [27, 239] on button "Previous" at bounding box center [17, 236] width 25 height 25
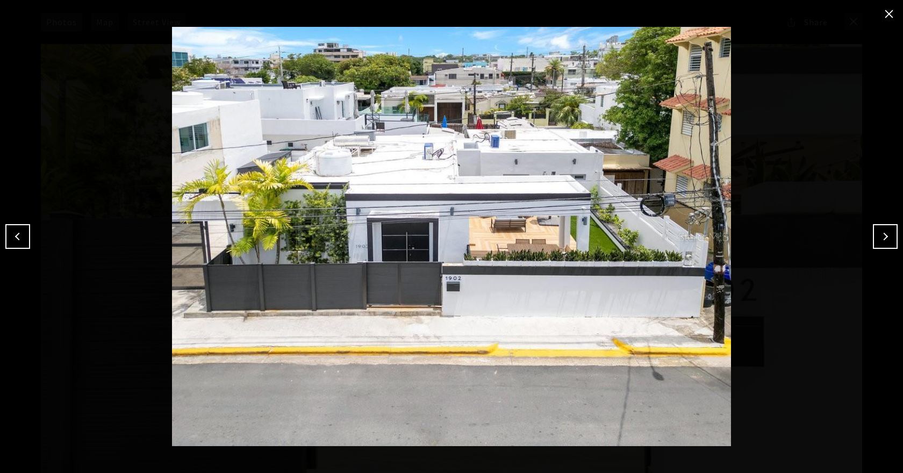
click at [884, 245] on button "Next" at bounding box center [885, 236] width 25 height 25
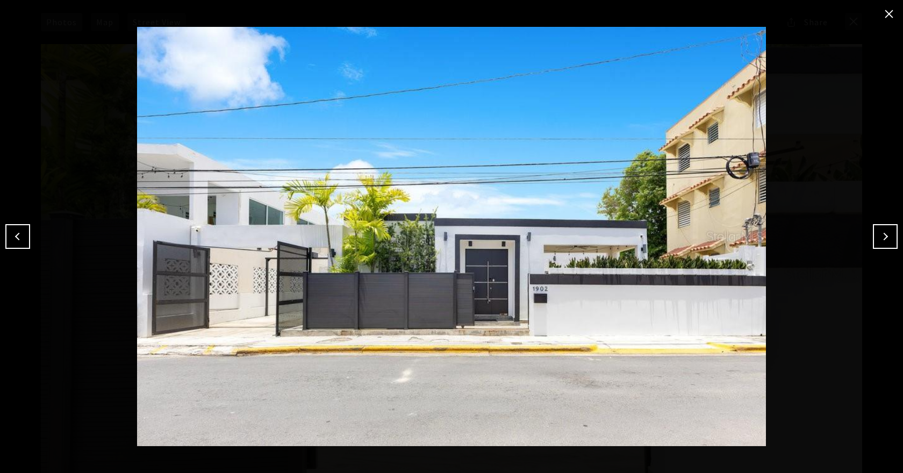
click at [882, 243] on button "Next" at bounding box center [885, 236] width 25 height 25
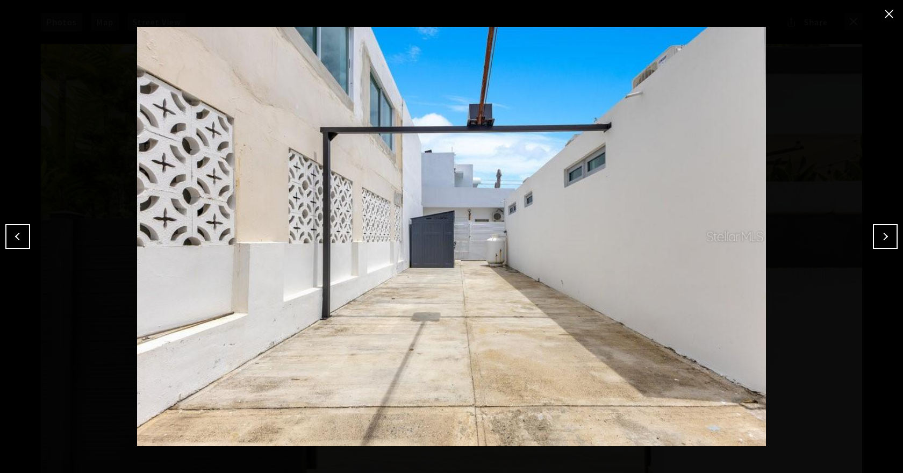
click at [876, 233] on button "Next" at bounding box center [885, 236] width 25 height 25
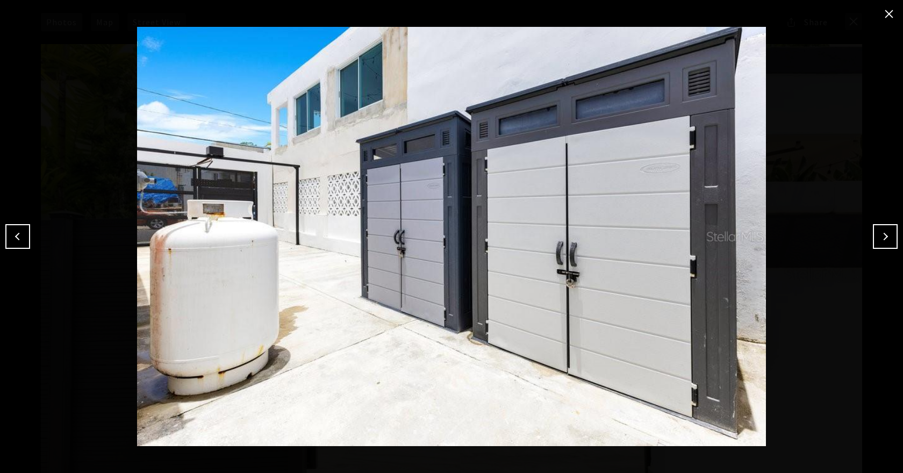
click at [879, 240] on button "Next" at bounding box center [885, 236] width 25 height 25
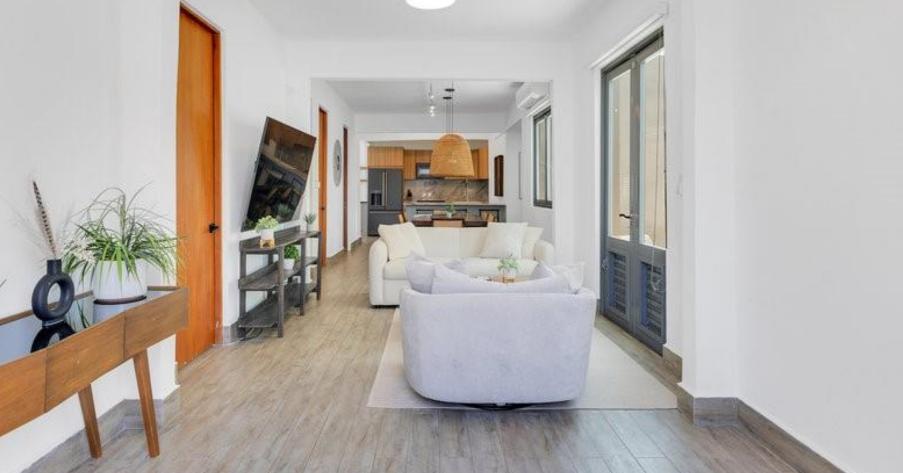
drag, startPoint x: 434, startPoint y: 320, endPoint x: 434, endPoint y: 233, distance: 87.1
click at [434, 233] on img at bounding box center [452, 236] width 850 height 419
click at [630, 230] on img at bounding box center [452, 236] width 850 height 419
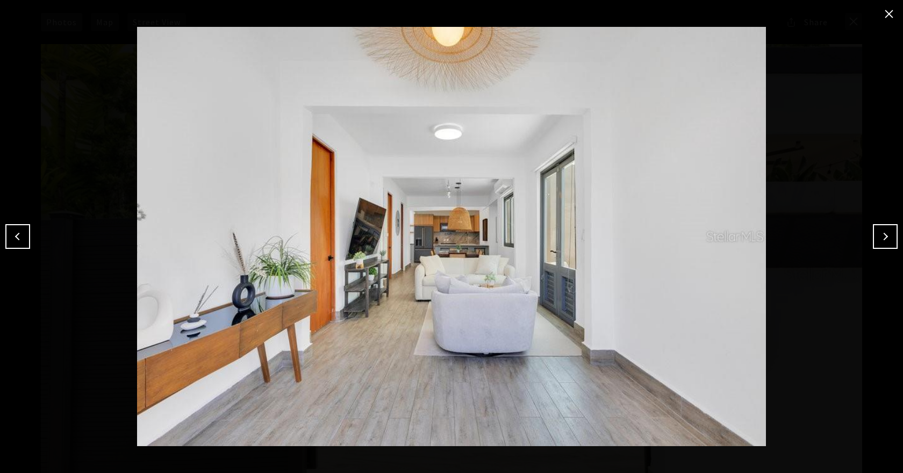
click at [879, 251] on div at bounding box center [451, 236] width 903 height 473
click at [878, 237] on button "Next" at bounding box center [885, 236] width 25 height 25
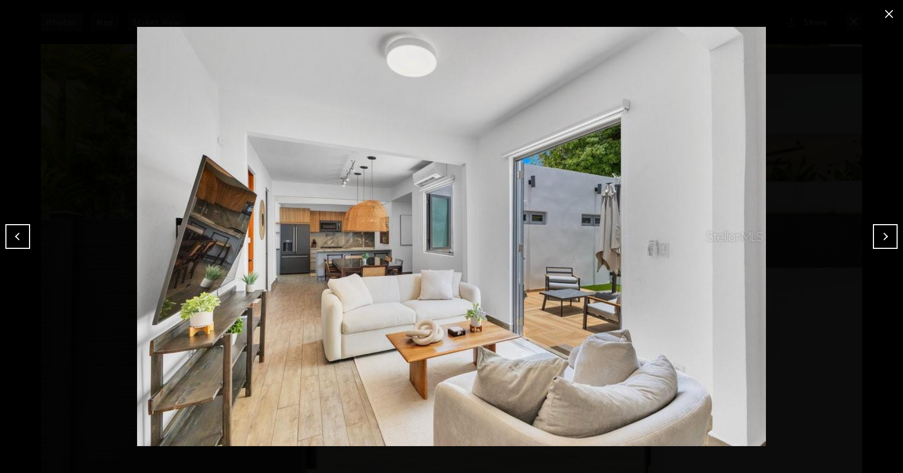
click at [878, 237] on button "Next" at bounding box center [885, 236] width 25 height 25
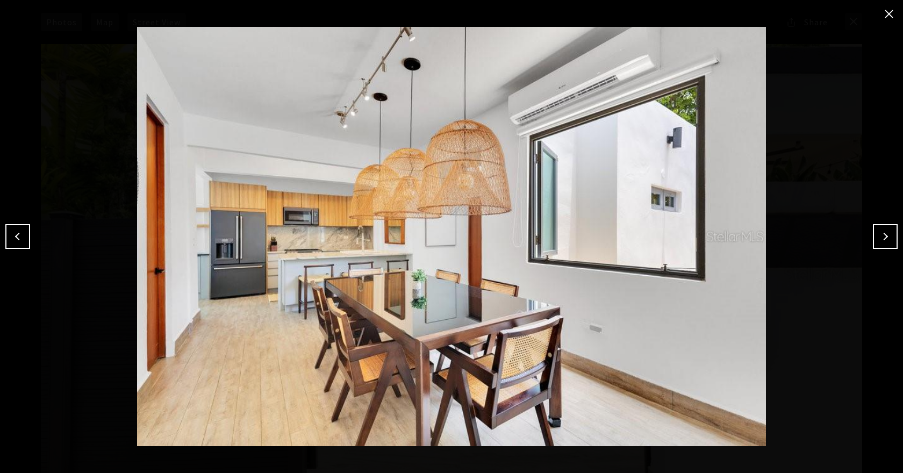
click at [886, 230] on button "Next" at bounding box center [885, 236] width 25 height 25
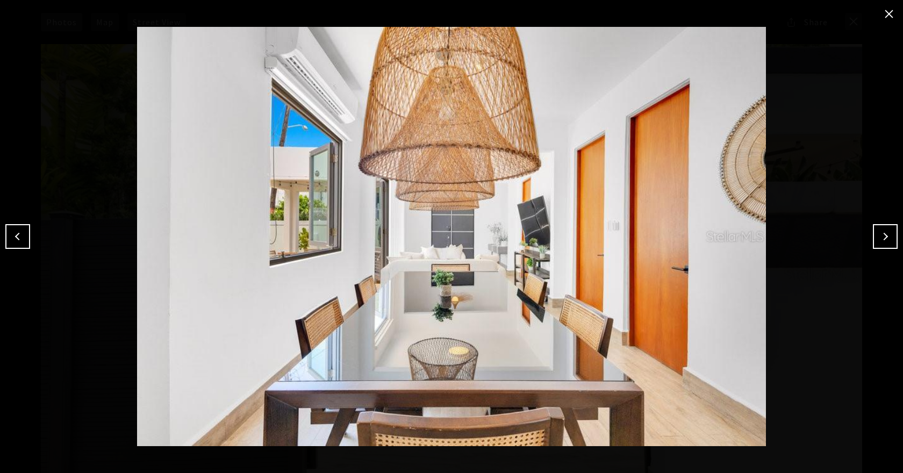
click at [886, 230] on button "Next" at bounding box center [885, 236] width 25 height 25
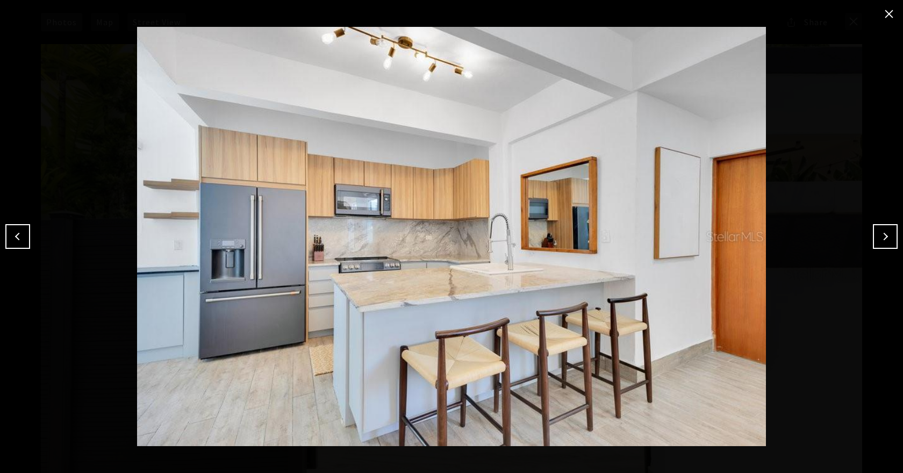
click at [886, 230] on button "Next" at bounding box center [885, 236] width 25 height 25
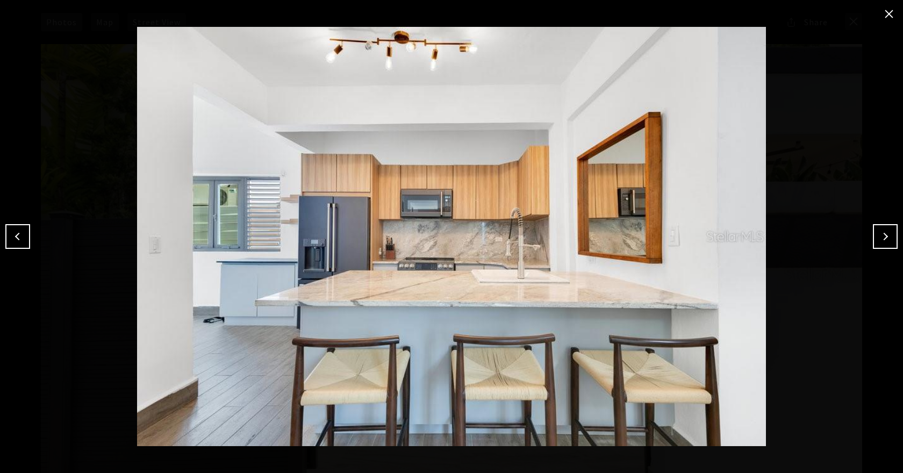
click at [886, 230] on button "Next" at bounding box center [885, 236] width 25 height 25
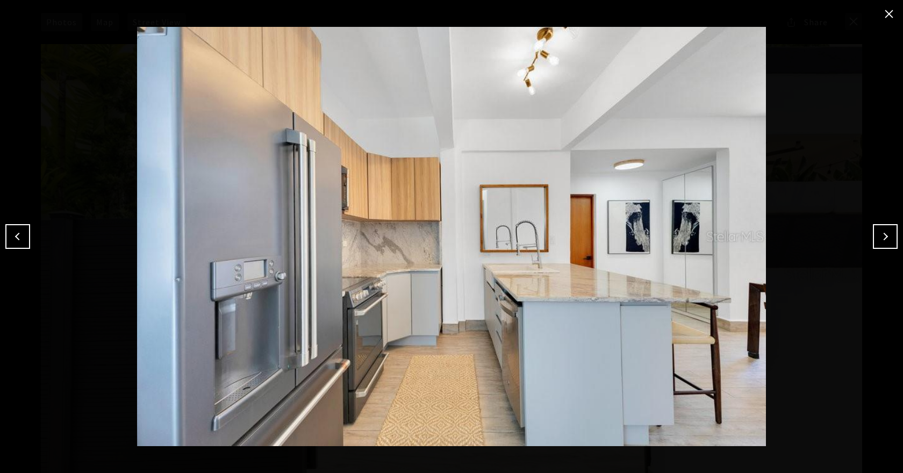
click at [891, 244] on button "Next" at bounding box center [885, 236] width 25 height 25
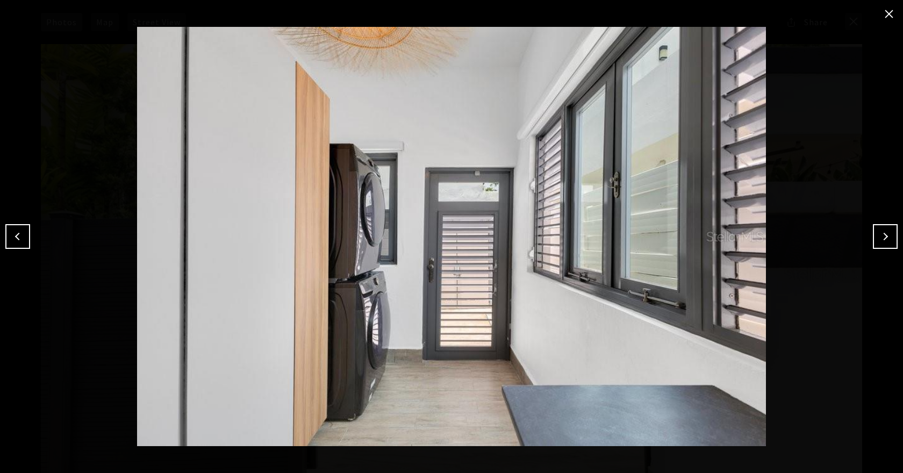
click at [17, 236] on button "Previous" at bounding box center [17, 236] width 25 height 25
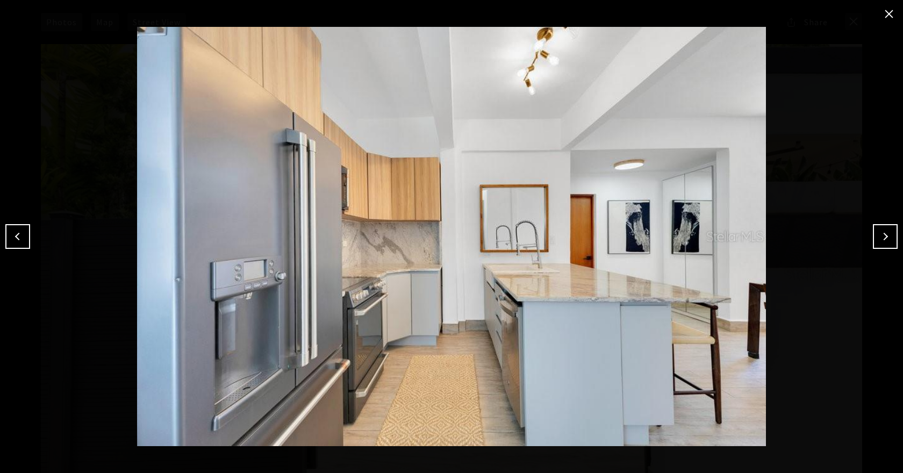
click at [18, 236] on button "Previous" at bounding box center [17, 236] width 25 height 25
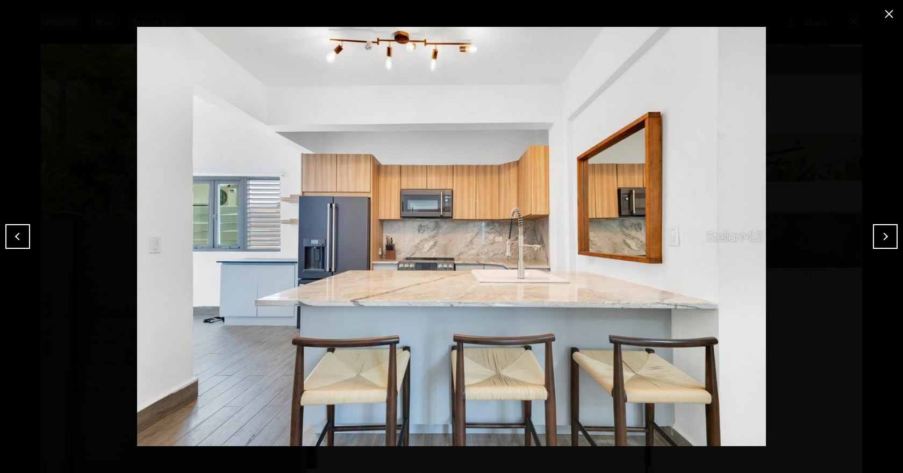
drag, startPoint x: 18, startPoint y: 236, endPoint x: 273, endPoint y: 247, distance: 254.6
click at [273, 247] on div at bounding box center [452, 236] width 850 height 419
click at [889, 220] on div at bounding box center [451, 236] width 903 height 473
click at [878, 236] on button "Next" at bounding box center [885, 236] width 25 height 25
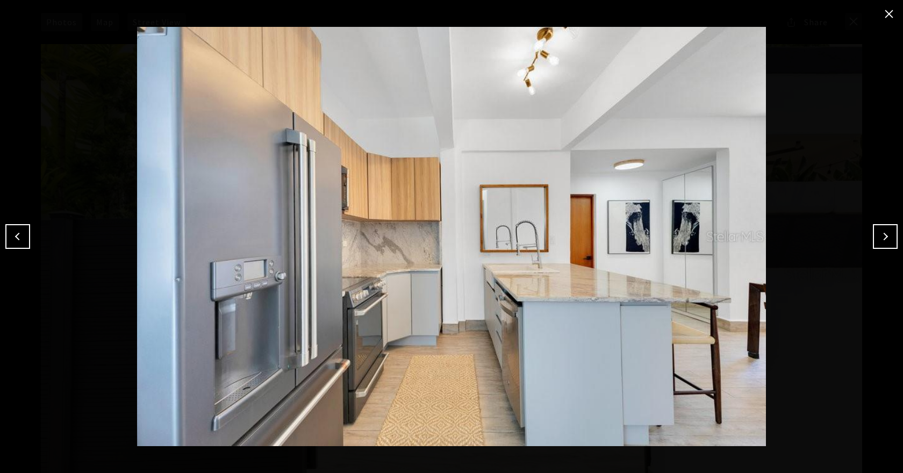
click at [878, 236] on button "Next" at bounding box center [885, 236] width 25 height 25
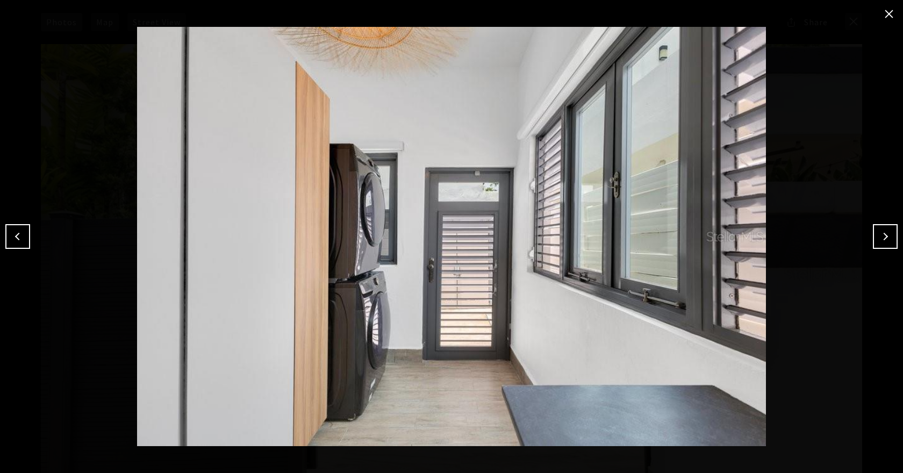
click at [878, 236] on button "Next" at bounding box center [885, 236] width 25 height 25
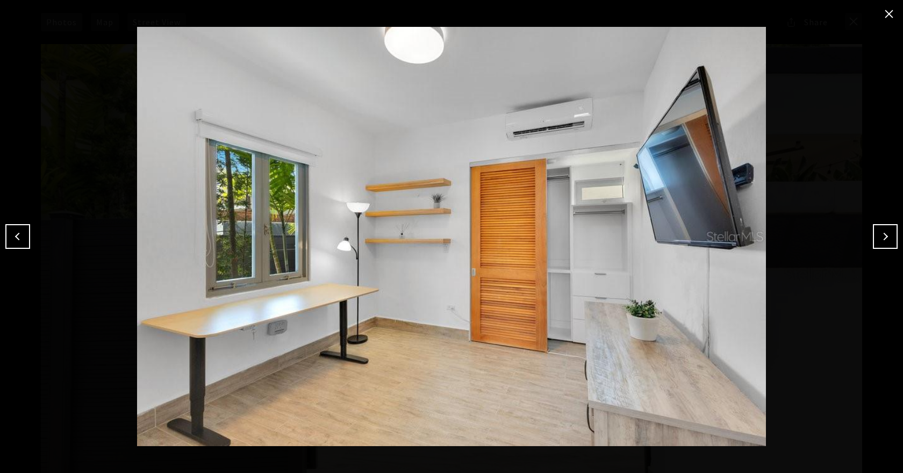
click at [878, 236] on button "Next" at bounding box center [885, 236] width 25 height 25
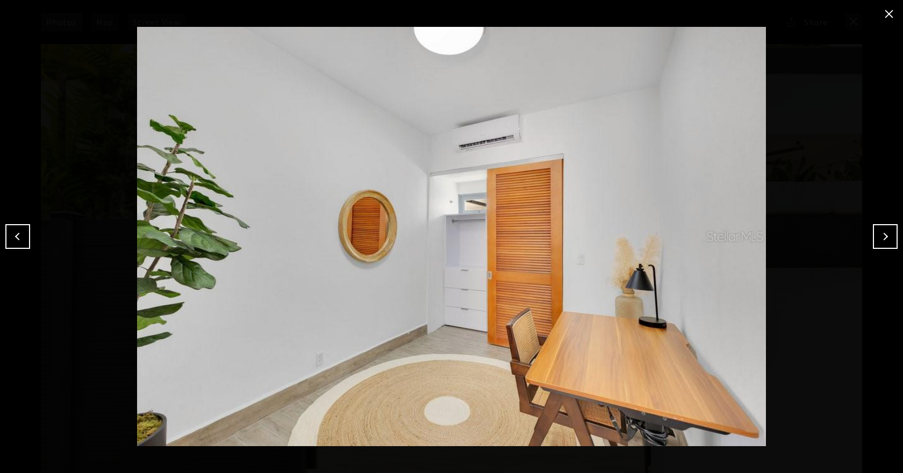
click at [878, 236] on button "Next" at bounding box center [885, 236] width 25 height 25
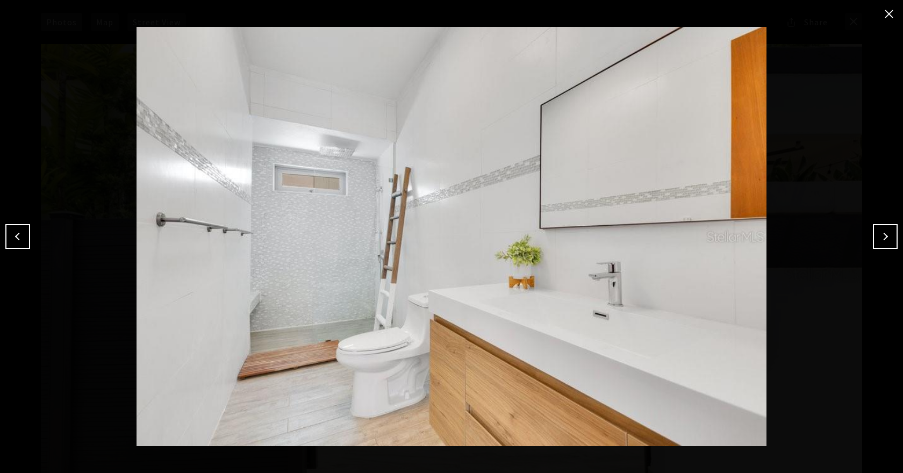
click at [878, 236] on button "Next" at bounding box center [885, 236] width 25 height 25
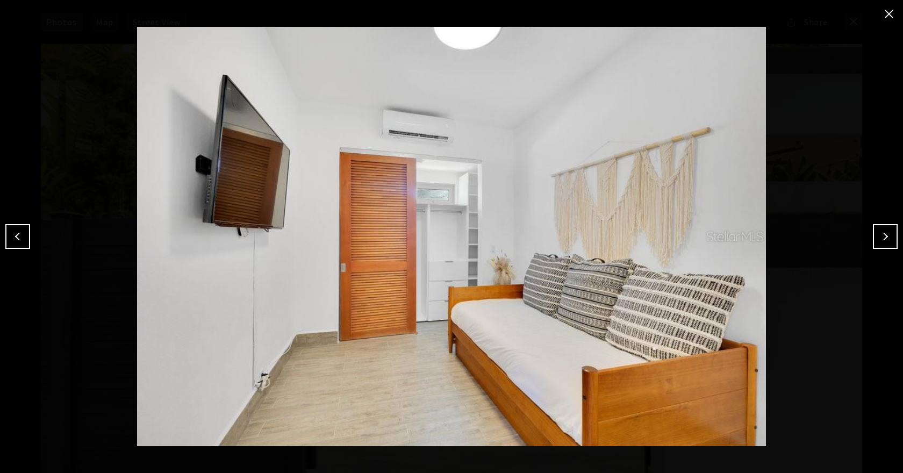
click at [878, 236] on button "Next" at bounding box center [885, 236] width 25 height 25
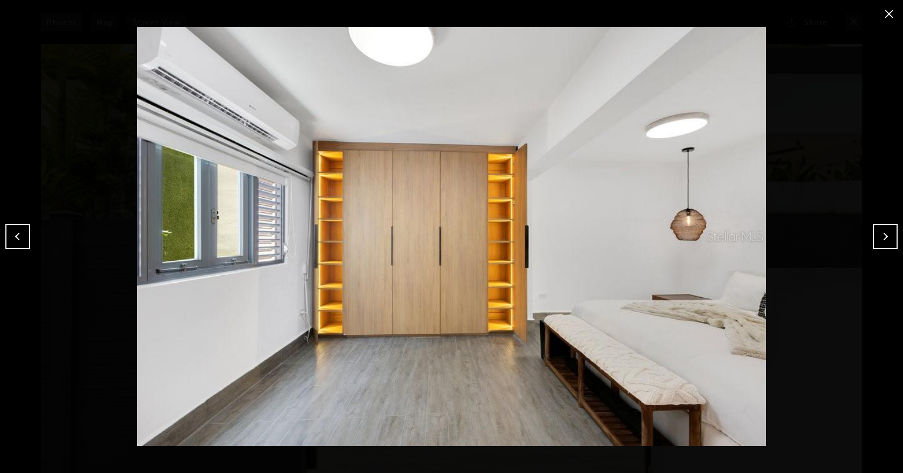
click at [885, 238] on button "Next" at bounding box center [885, 236] width 25 height 25
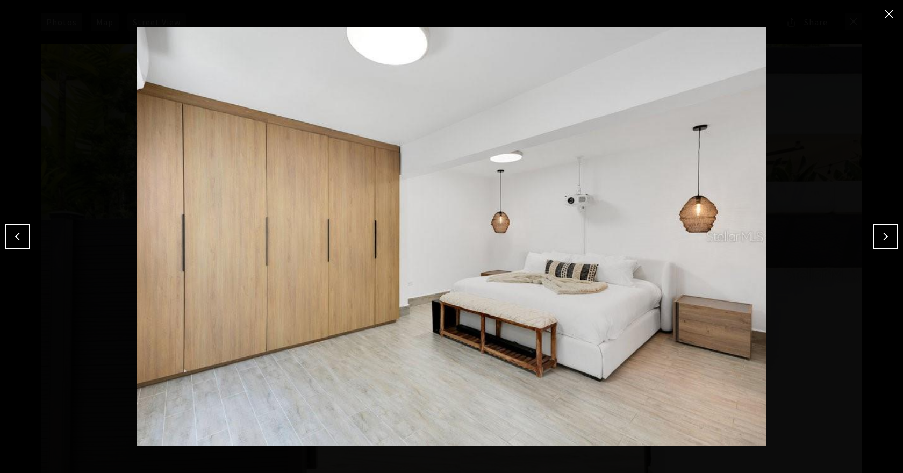
click at [885, 238] on button "Next" at bounding box center [885, 236] width 25 height 25
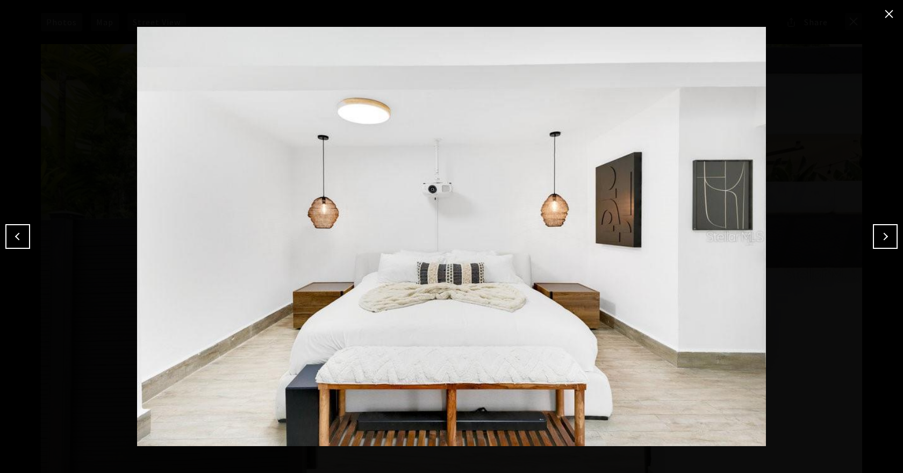
click at [889, 239] on button "Next" at bounding box center [885, 236] width 25 height 25
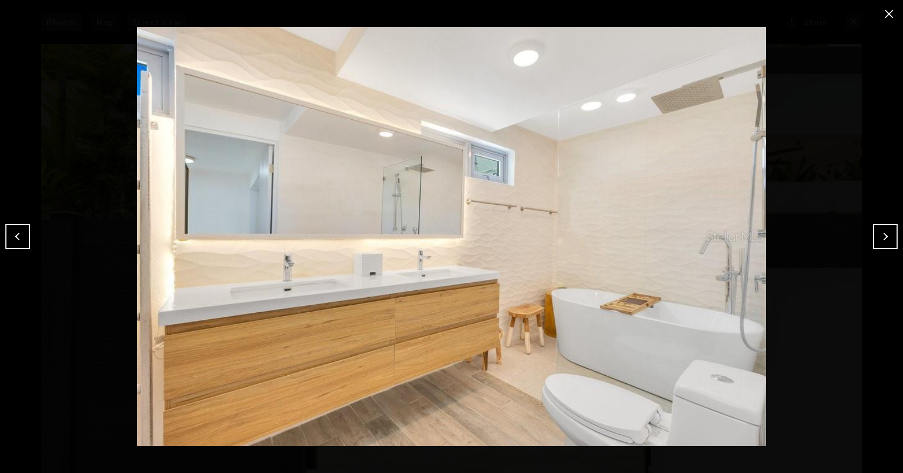
click at [26, 236] on button "Previous" at bounding box center [17, 236] width 25 height 25
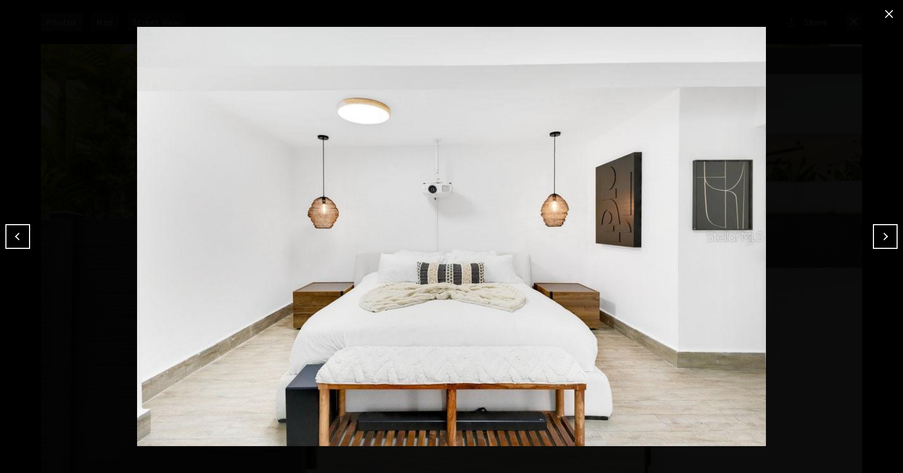
click at [26, 236] on button "Previous" at bounding box center [17, 236] width 25 height 25
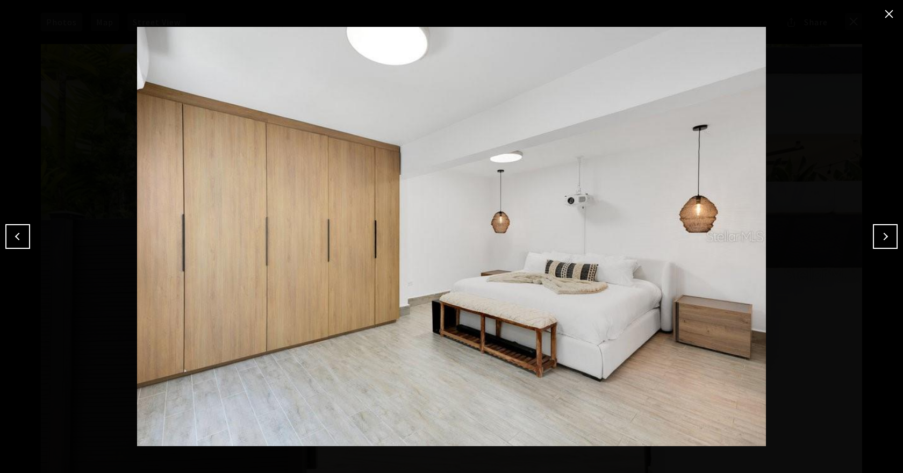
click at [26, 236] on button "Previous" at bounding box center [17, 236] width 25 height 25
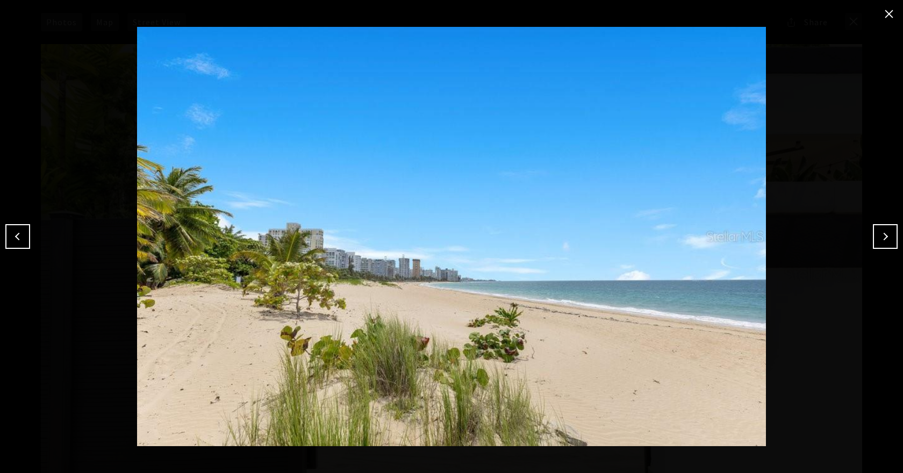
click at [886, 8] on button "close modal" at bounding box center [889, 13] width 17 height 17
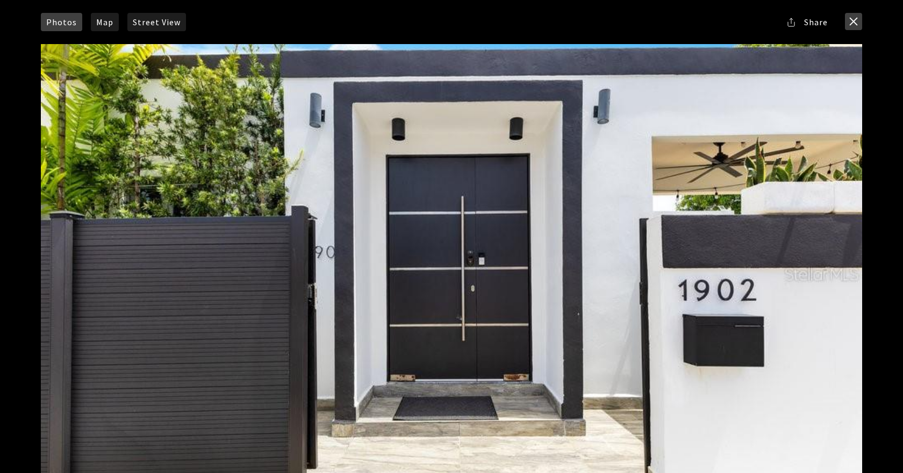
click at [849, 23] on button "close modal" at bounding box center [853, 21] width 17 height 17
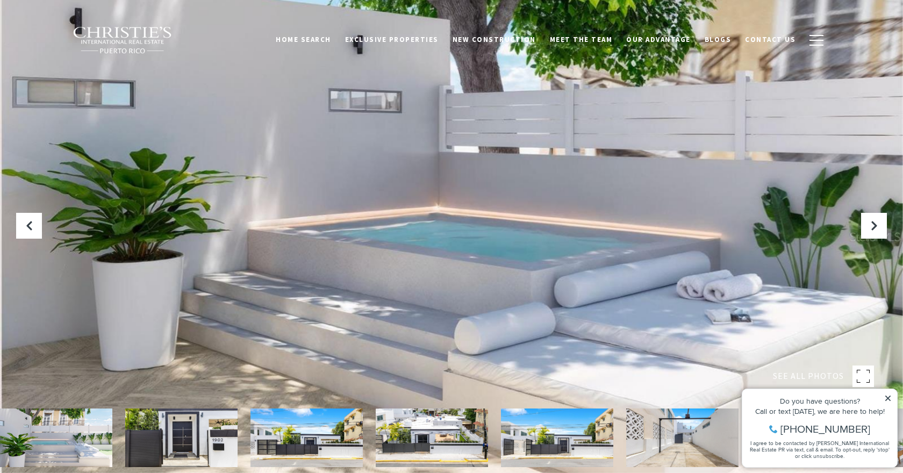
drag, startPoint x: 473, startPoint y: 289, endPoint x: 442, endPoint y: 234, distance: 62.9
click at [442, 239] on div at bounding box center [451, 236] width 903 height 473
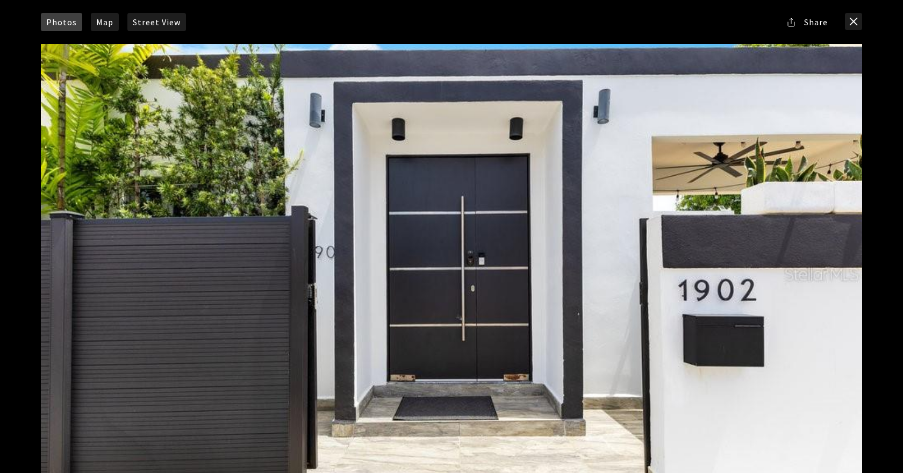
click at [397, 169] on div at bounding box center [452, 274] width 822 height 460
